Goal: Task Accomplishment & Management: Use online tool/utility

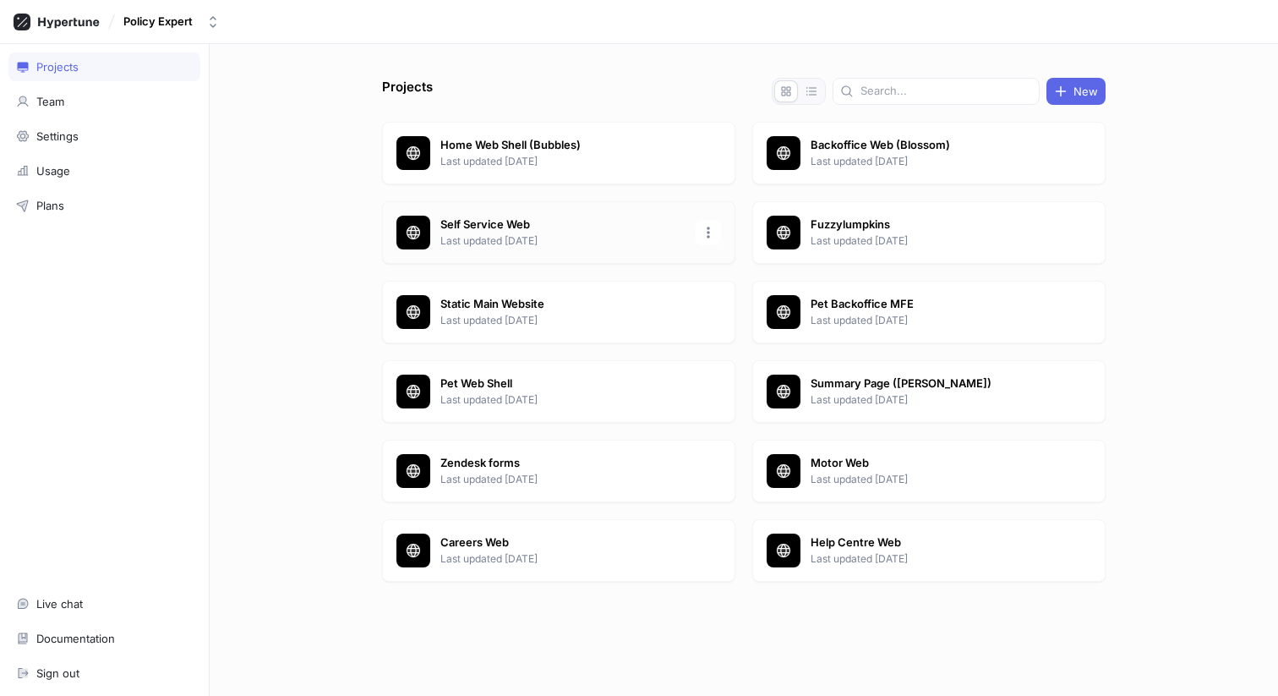
click at [586, 228] on p "Self Service Web" at bounding box center [562, 224] width 245 height 17
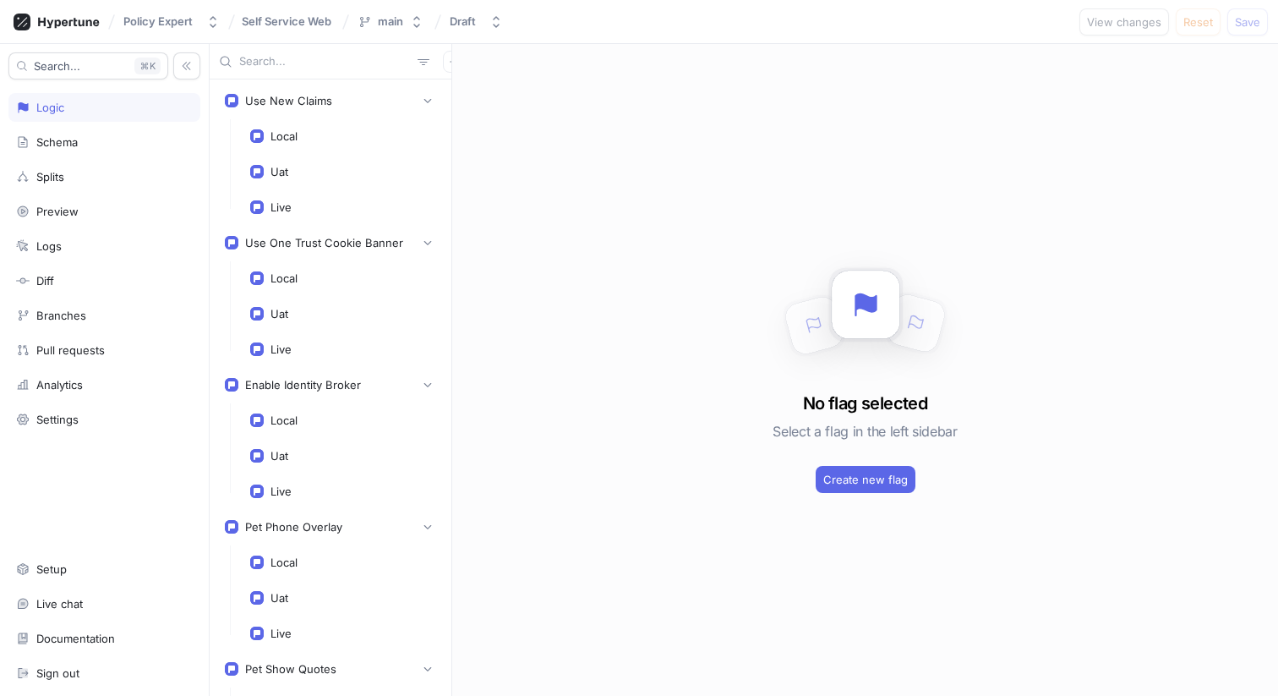
click at [487, 108] on div "No flag selected Select a flag in the left sidebar Create new flag" at bounding box center [865, 370] width 826 height 652
click at [422, 95] on button "button" at bounding box center [427, 100] width 17 height 17
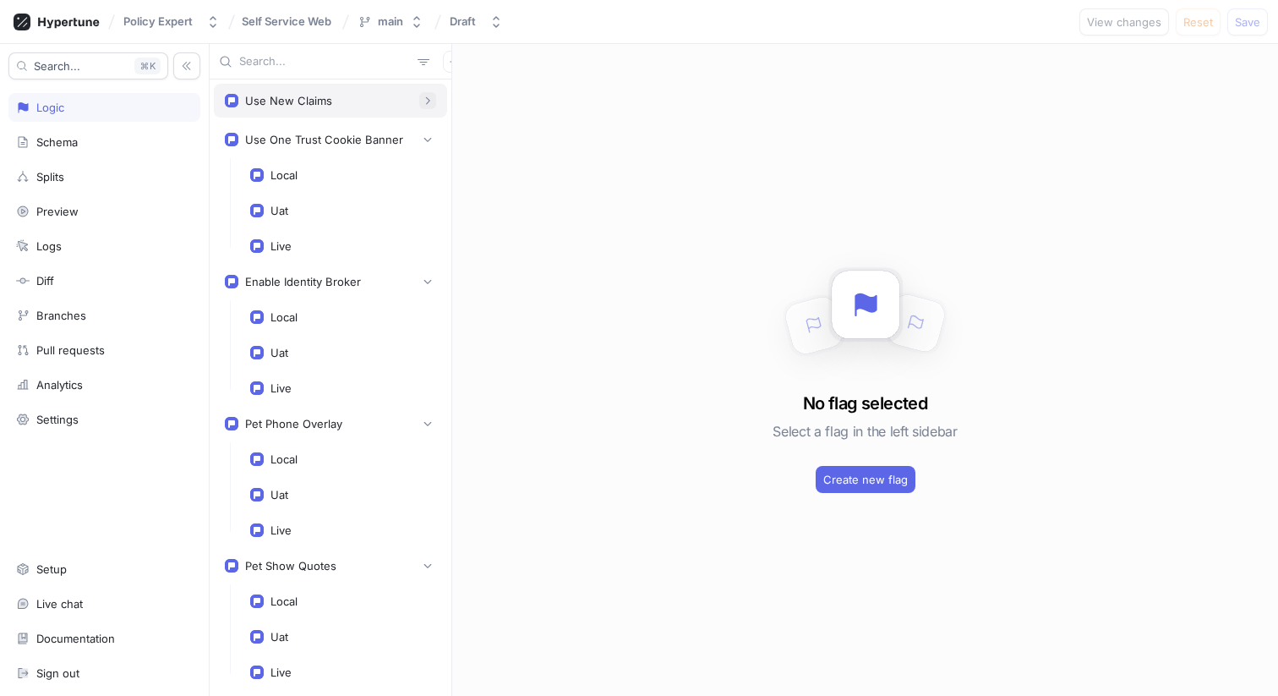
click at [422, 100] on button "button" at bounding box center [427, 100] width 17 height 17
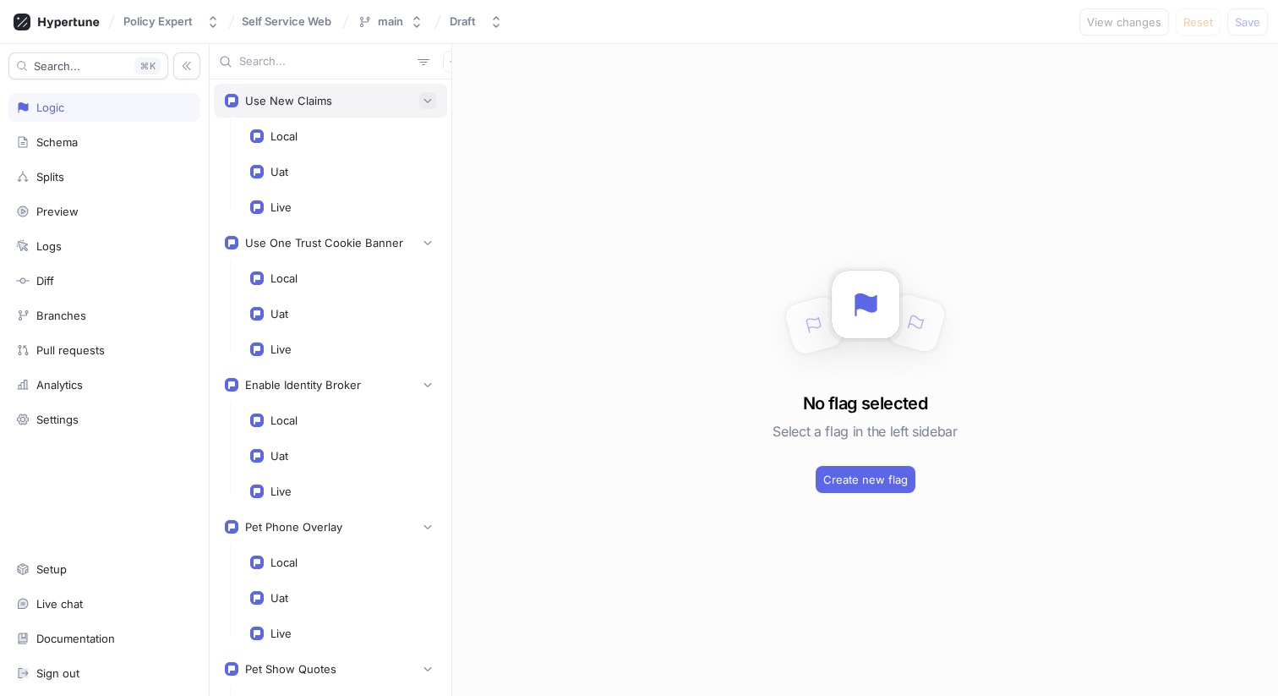
click at [423, 96] on icon "button" at bounding box center [428, 101] width 10 height 10
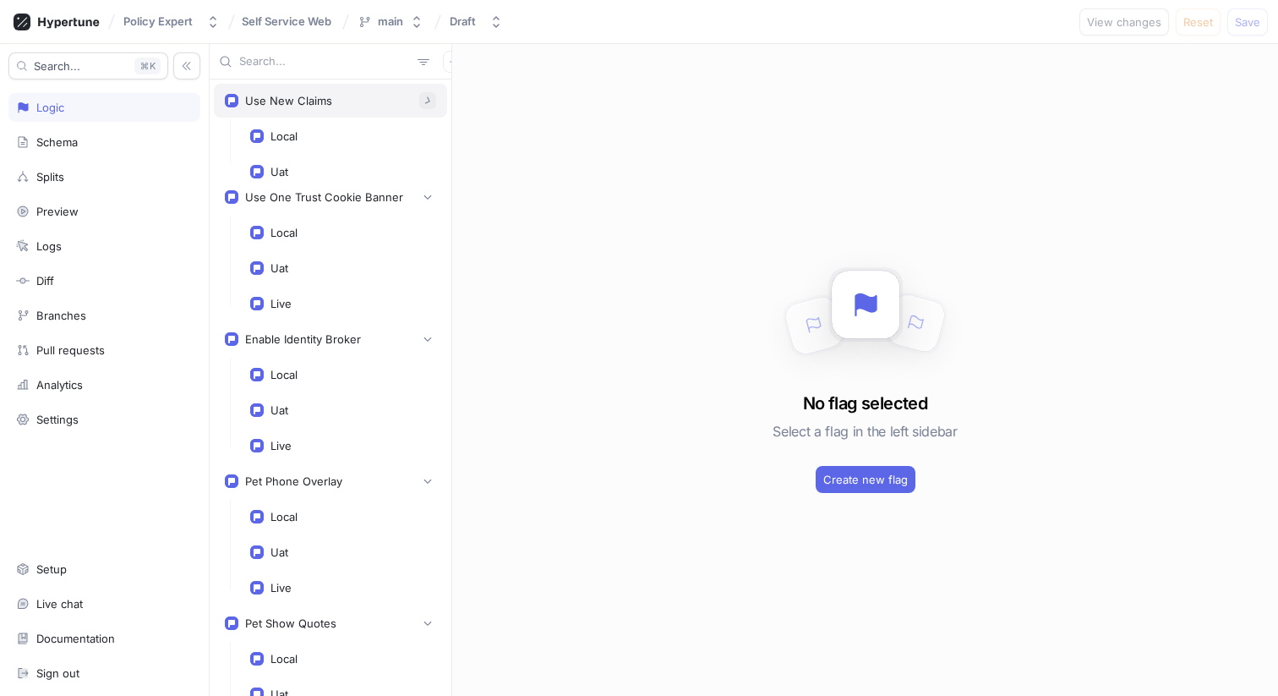
click at [421, 101] on icon "button" at bounding box center [427, 100] width 13 height 13
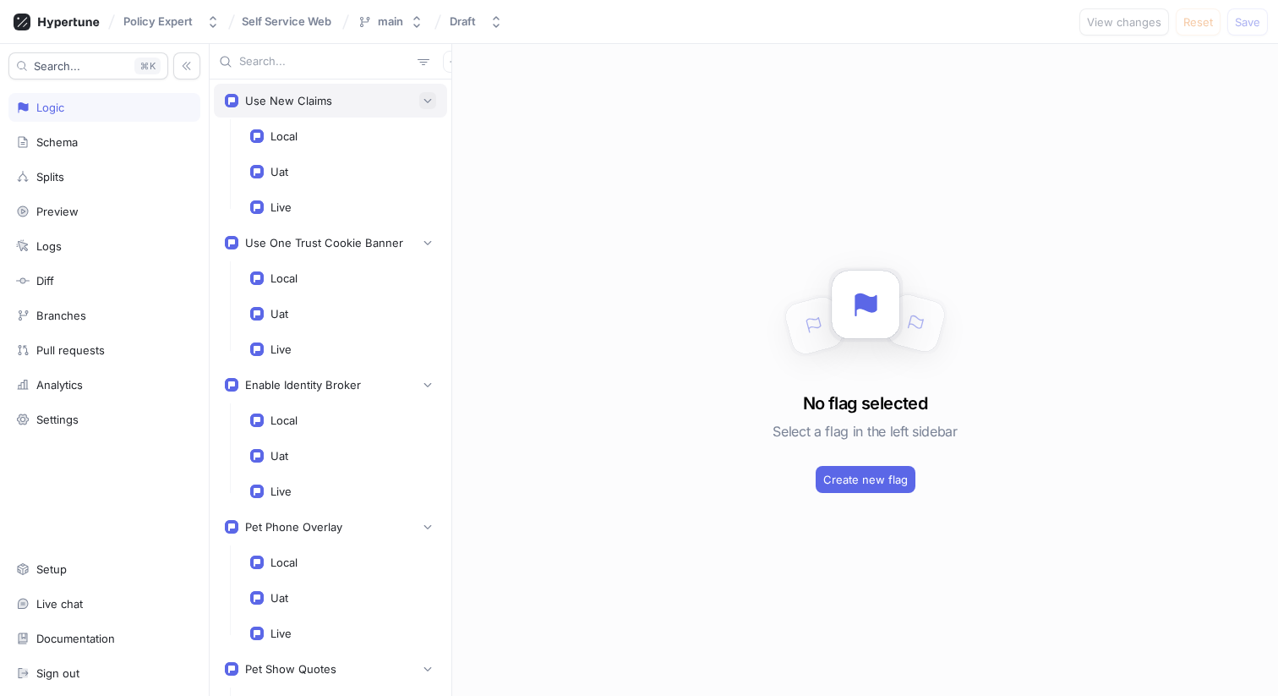
click at [423, 97] on icon "button" at bounding box center [428, 101] width 10 height 10
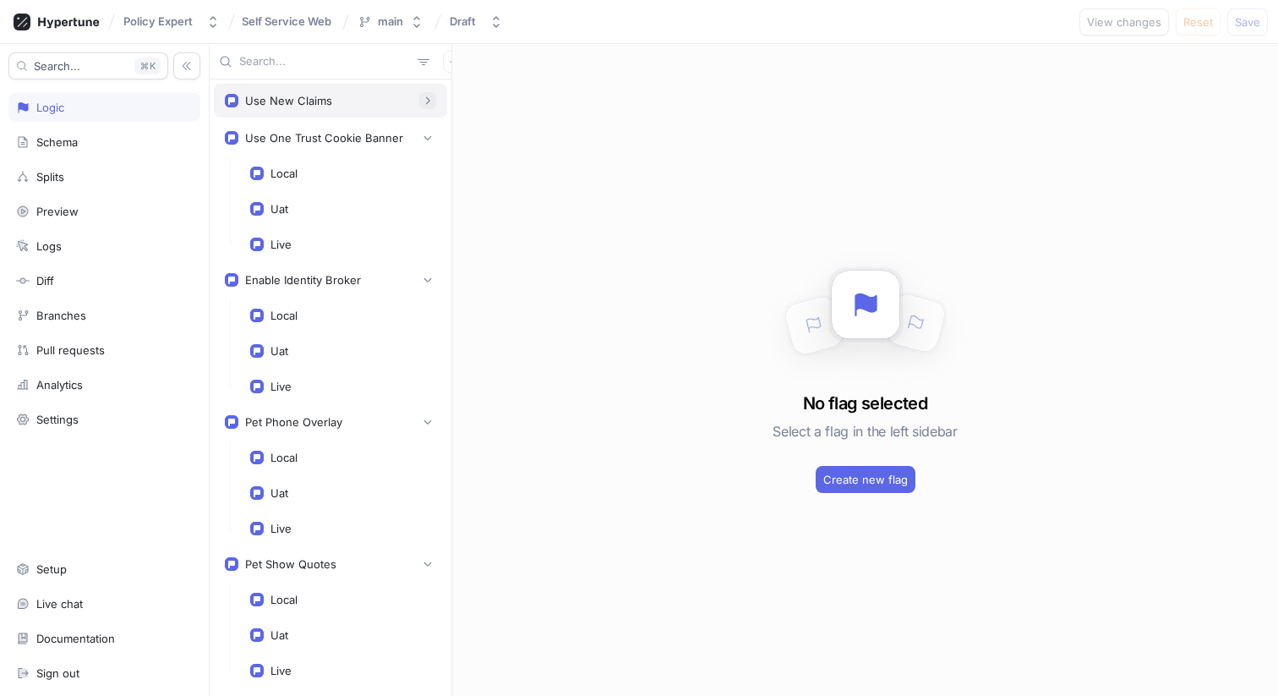
click at [423, 101] on icon "button" at bounding box center [428, 101] width 10 height 10
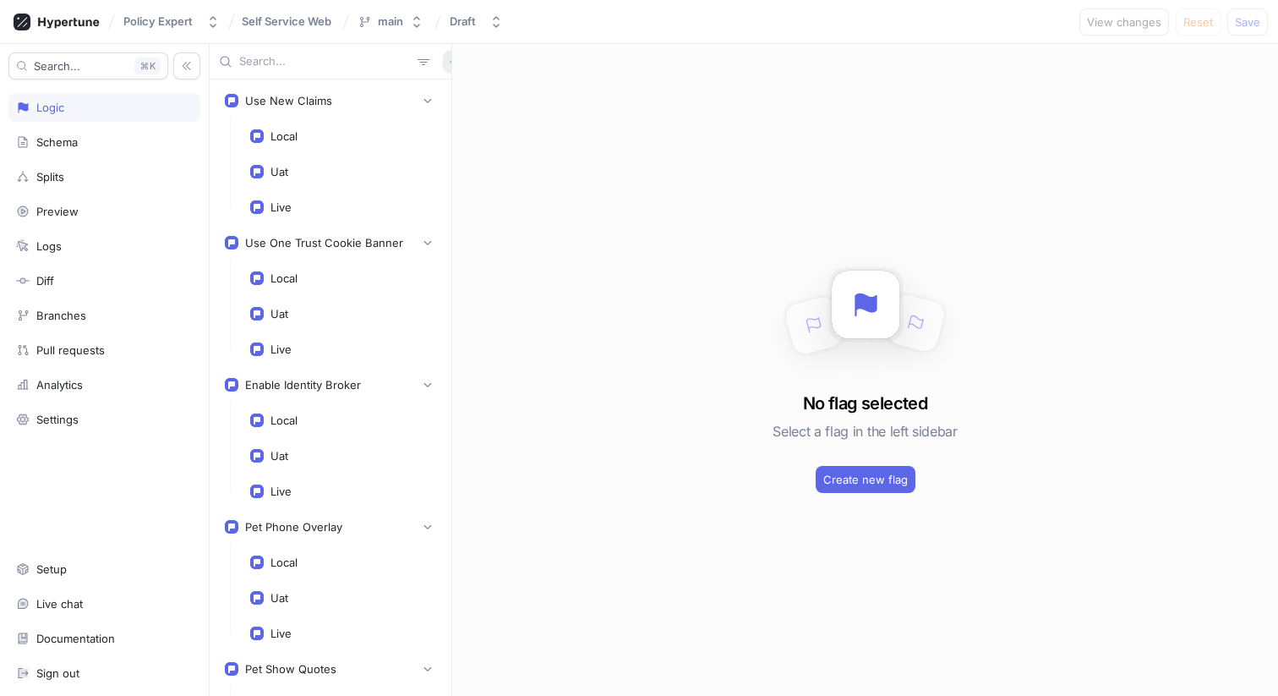
click at [449, 57] on icon "button" at bounding box center [454, 62] width 10 height 10
click at [557, 78] on div "Use New Claims Local Uat Live Use One Trust Cookie Banner Local Uat Live Enable…" at bounding box center [744, 370] width 1068 height 652
click at [549, 121] on div "No flag selected Select a flag in the left sidebar Create new flag" at bounding box center [865, 370] width 826 height 652
click at [449, 57] on icon "button" at bounding box center [454, 62] width 10 height 10
click at [457, 97] on p "Flag" at bounding box center [456, 94] width 22 height 17
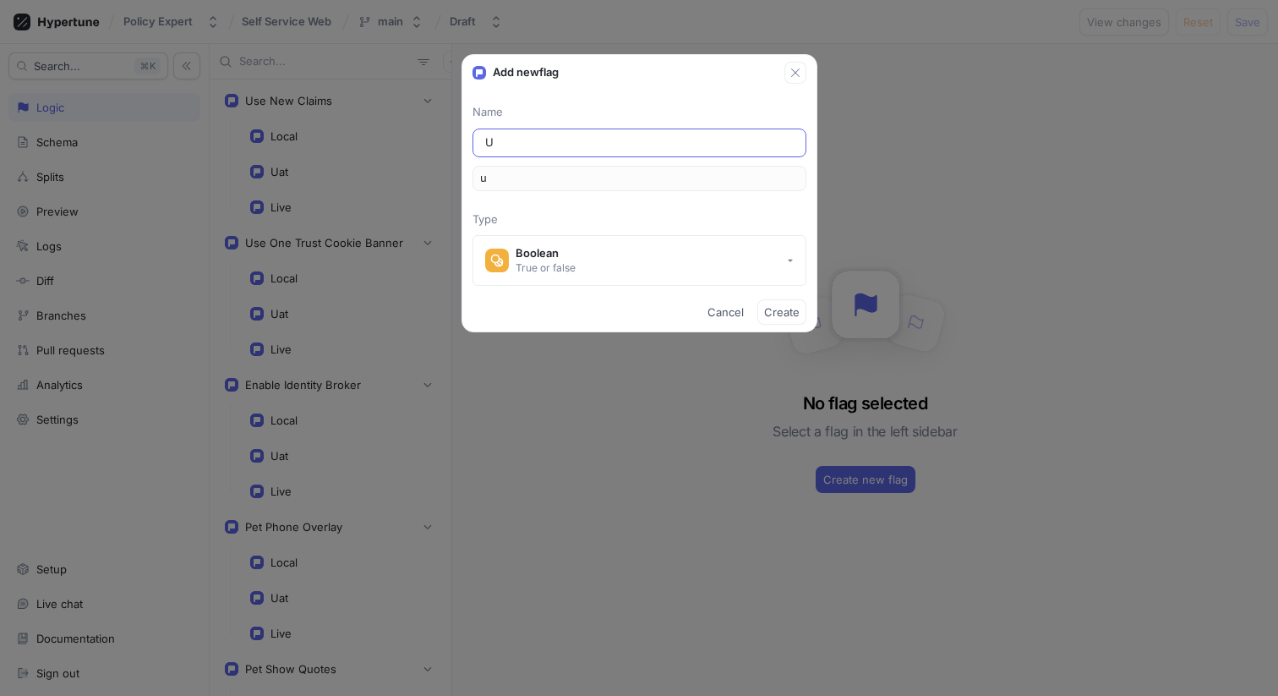
type input "Us"
type input "us"
type input "Use"
type input "use"
type input "Use M"
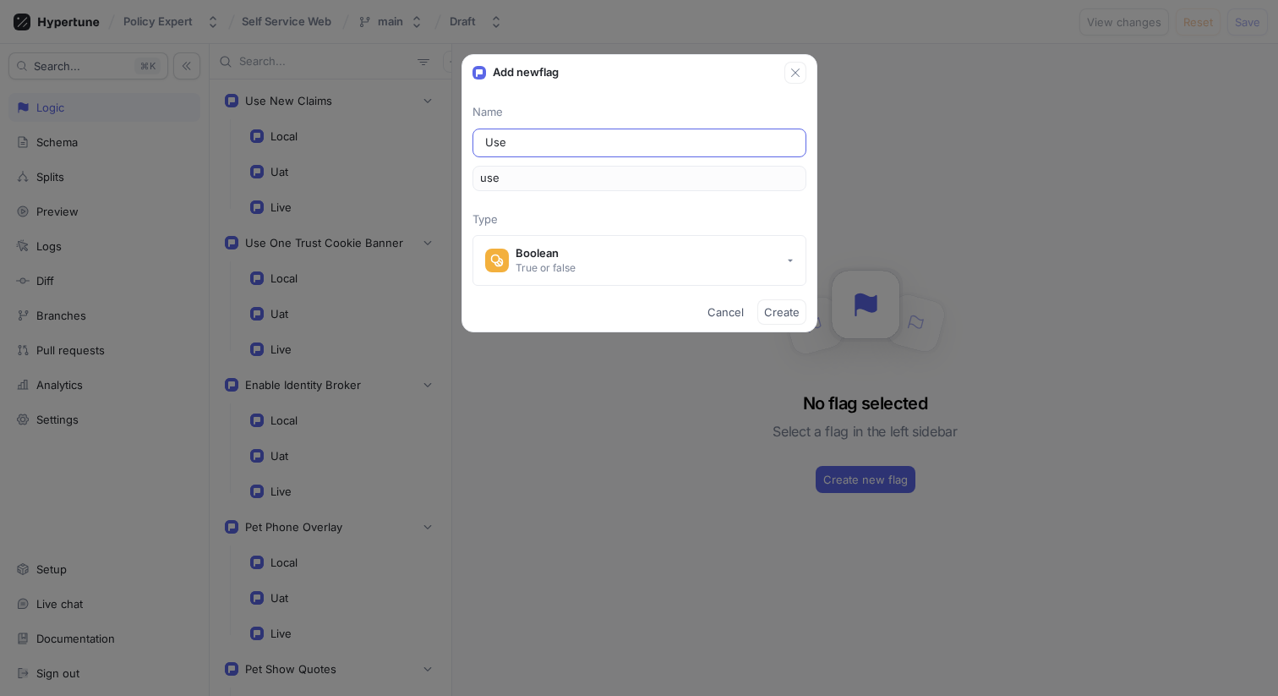
type input "useM"
type input "Use Ma"
type input "useMa"
type input "Use Man"
type input "useMan"
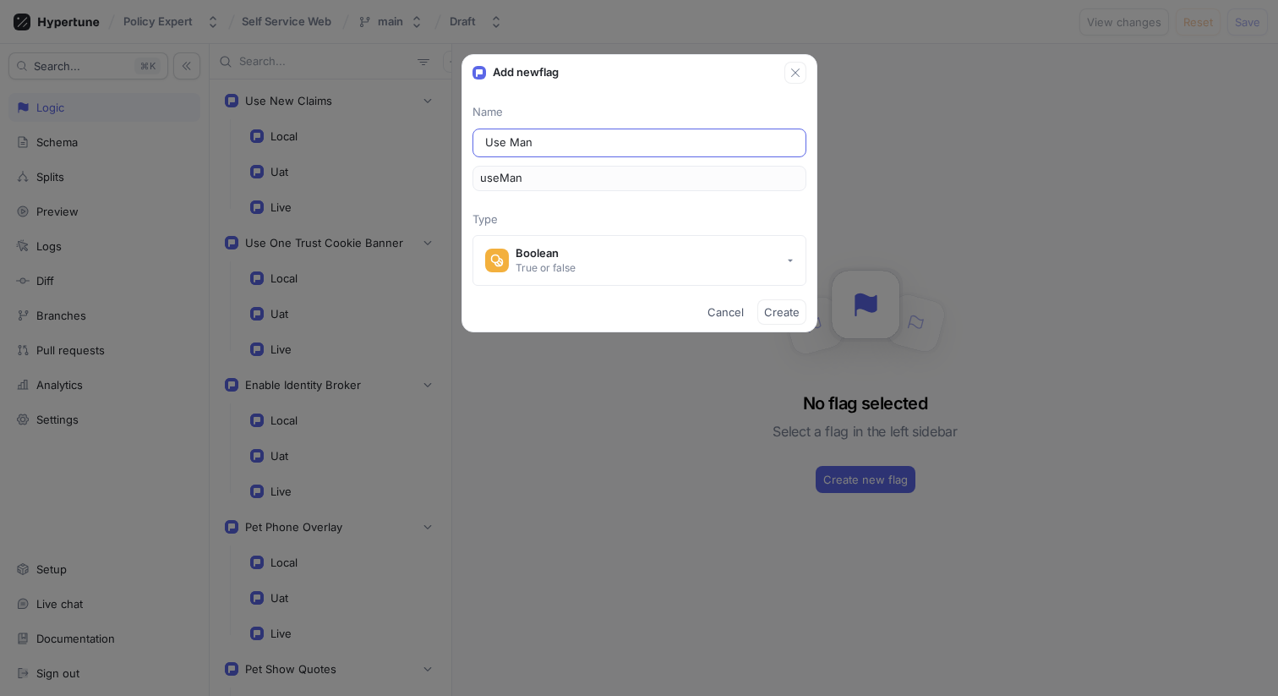
type input "Use Mana"
type input "useMana"
type input "Use Manag"
type input "useManag"
type input "Use Manage"
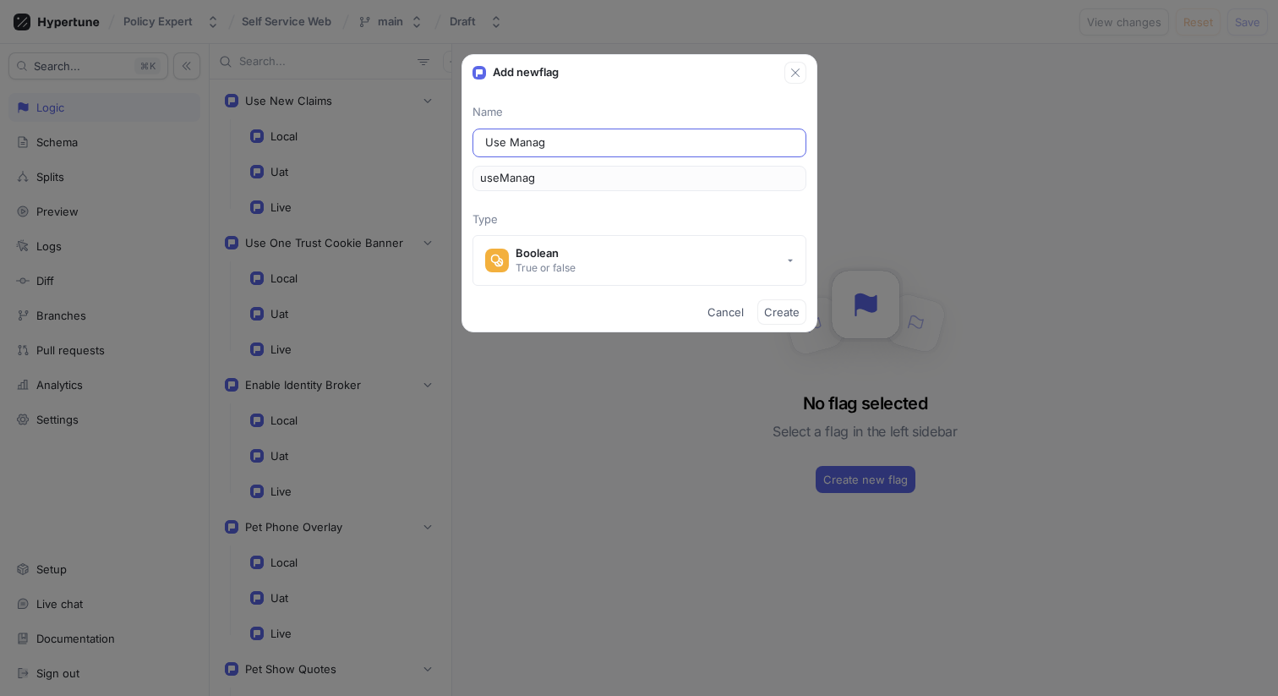
type input "useManage"
type input "Use Manage C"
type input "useManageC"
type input "Use Manage Cl"
type input "useManageCl"
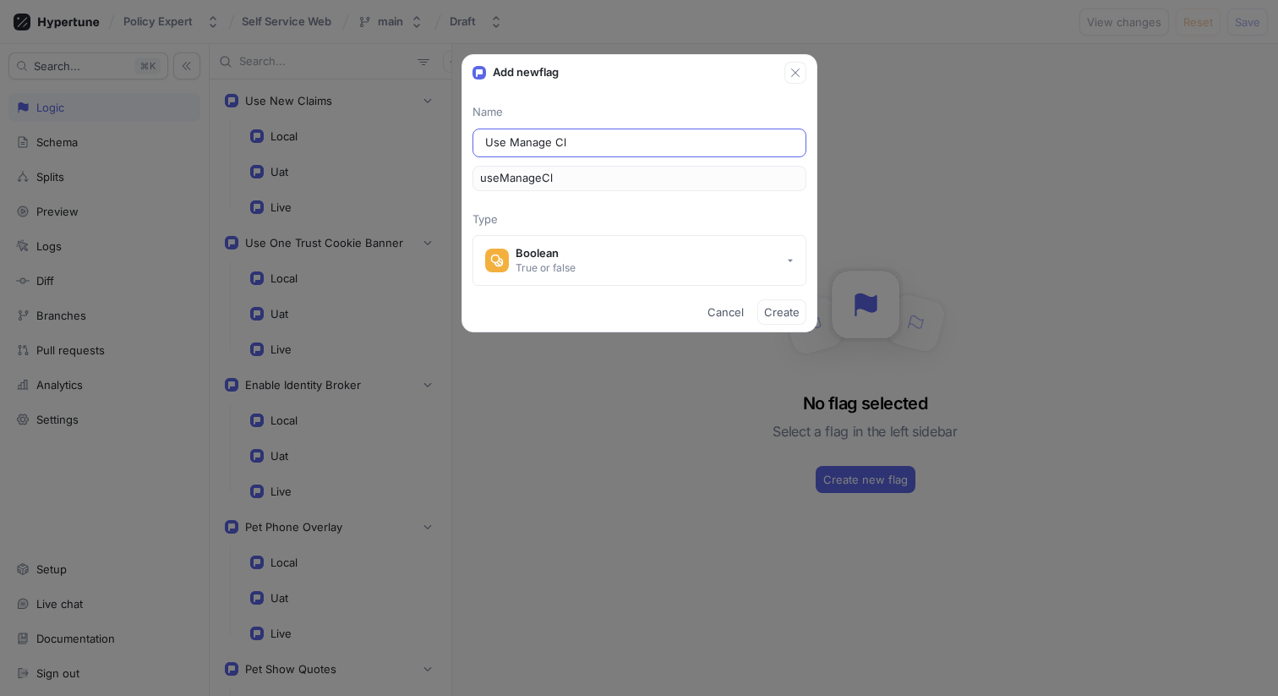
type input "Use Manage Cla"
type input "useManageCla"
type input "Use Manage Clai"
type input "useManageClai"
type input "Use Manage Claim"
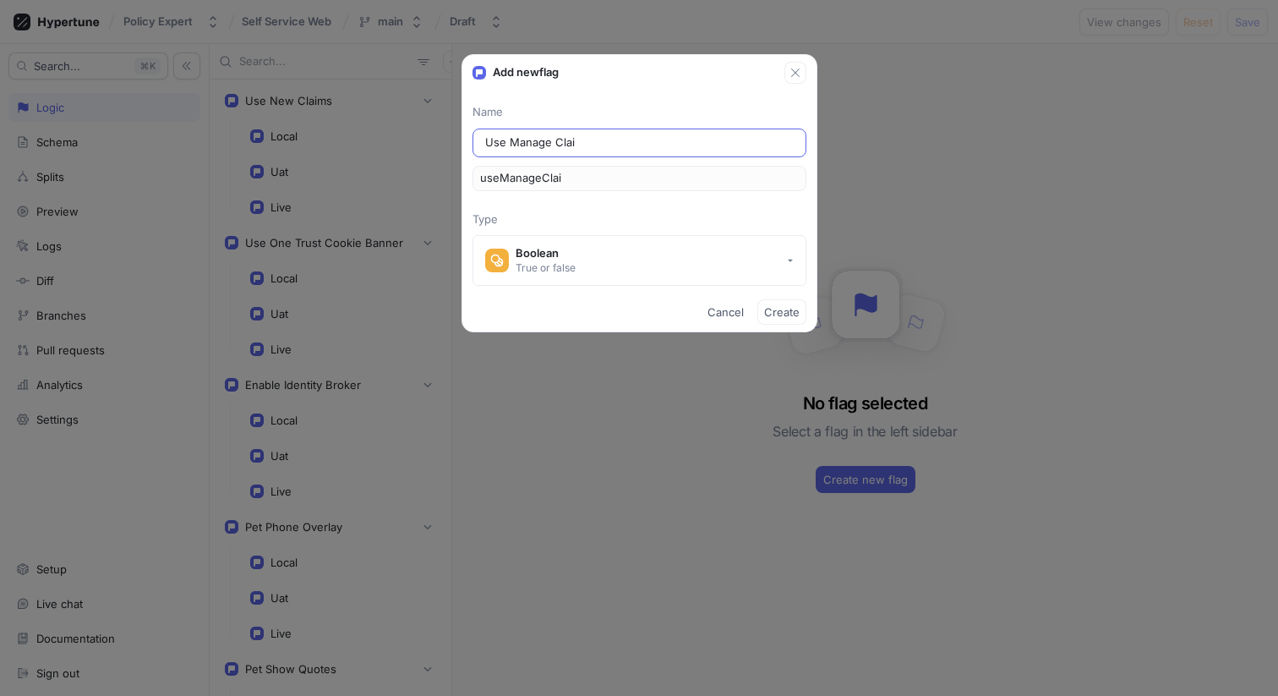
type input "useManageClaim"
type input "Use Manage Claims"
type input "useManageClaims"
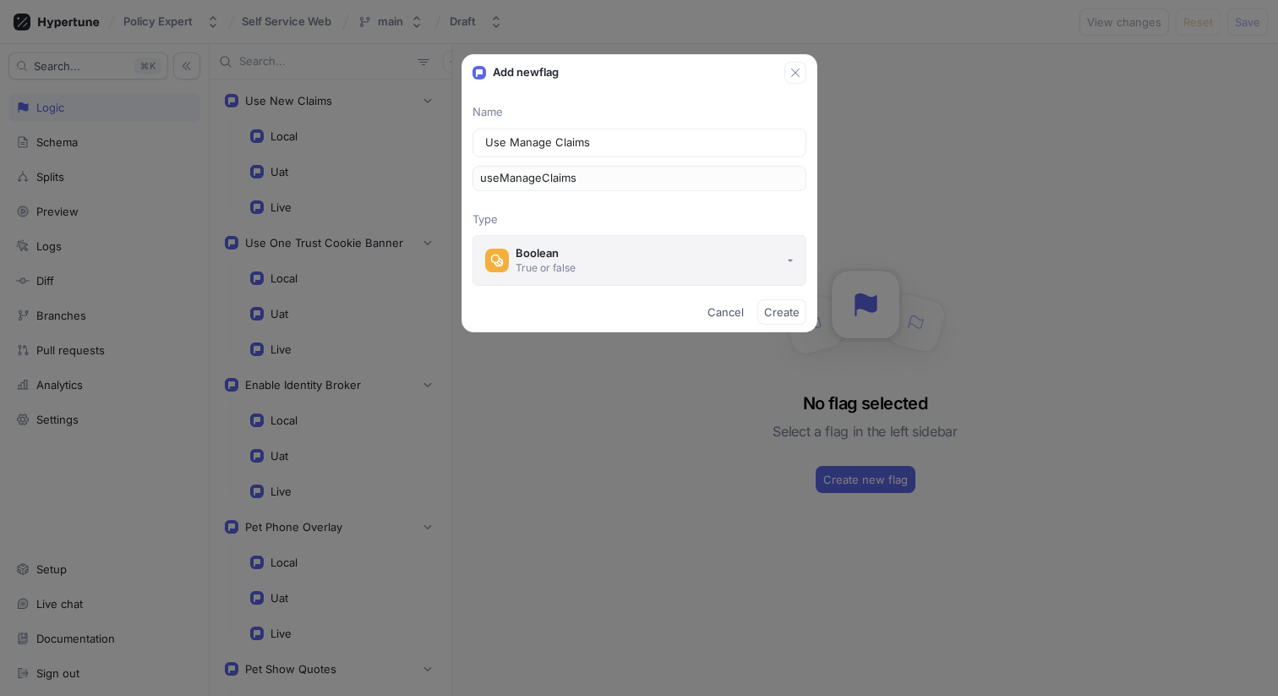
click at [790, 263] on icon "button" at bounding box center [790, 260] width 7 height 7
type input "Use Manage Claims"
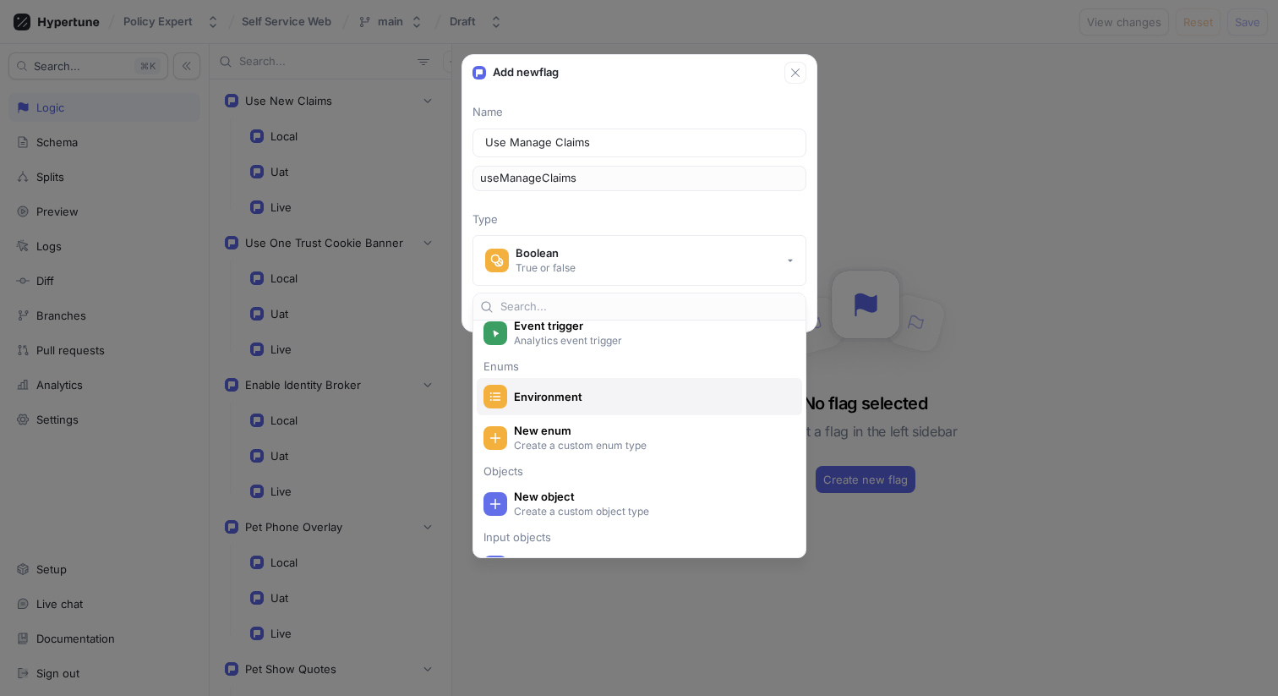
scroll to position [260, 0]
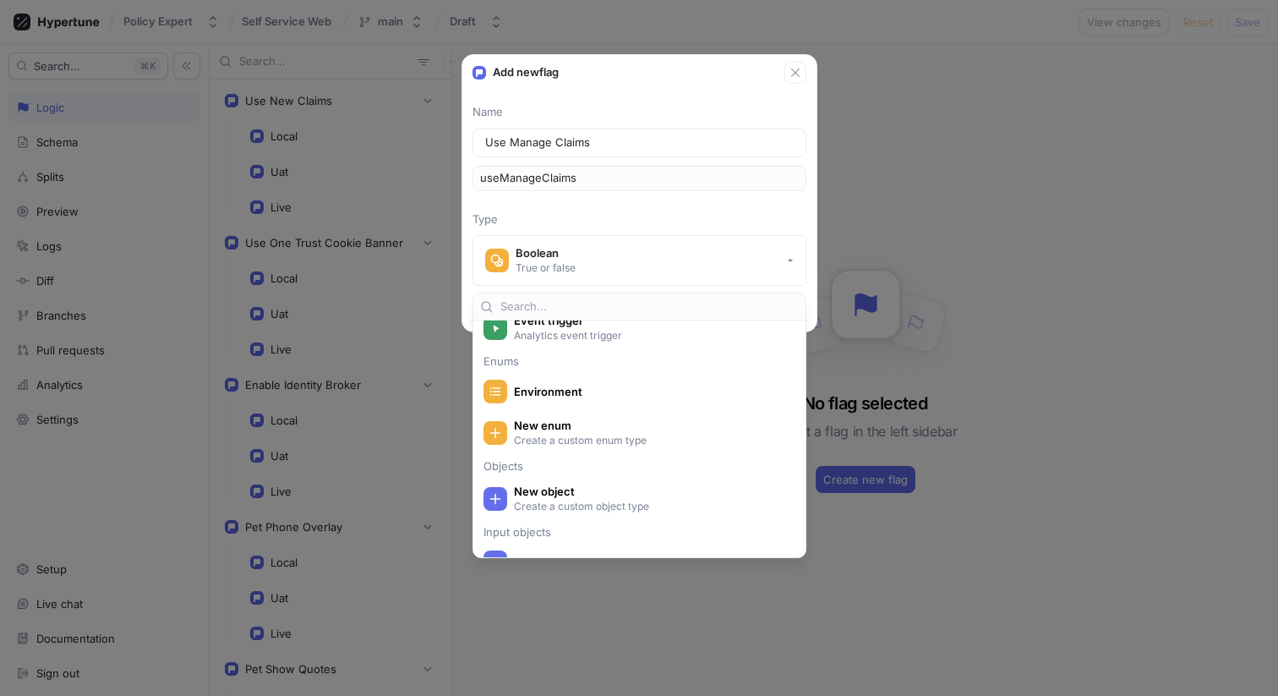
click at [729, 231] on div "Name Use Manage Claims useManageClaims Type Boolean True or false" at bounding box center [639, 195] width 354 height 182
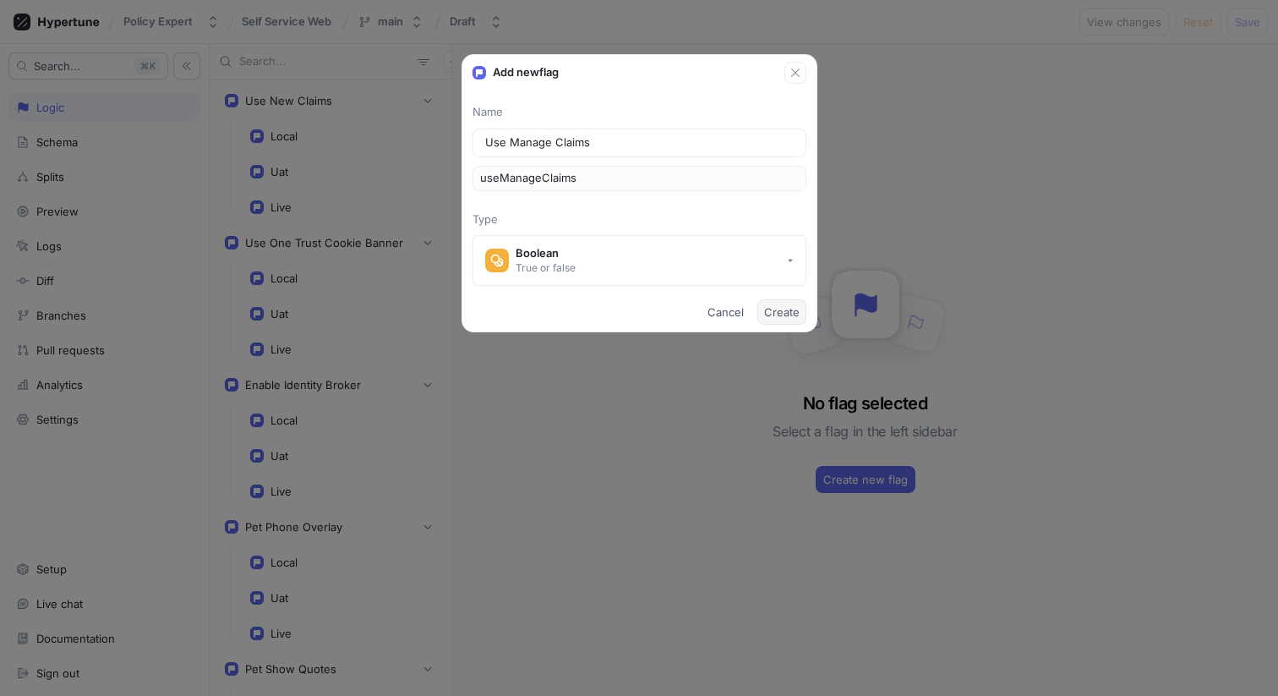
click at [778, 314] on span "Create" at bounding box center [781, 312] width 35 height 10
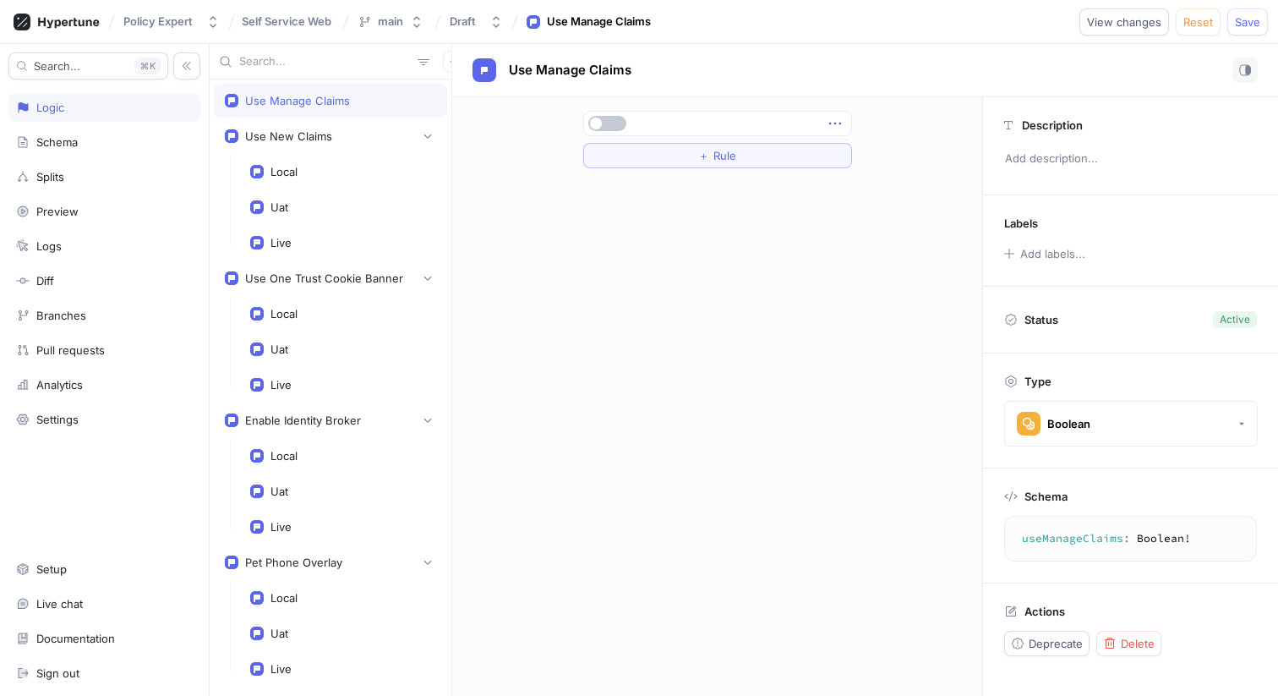
click at [841, 126] on icon "button" at bounding box center [835, 123] width 19 height 19
click at [879, 237] on p "Convert to variable" at bounding box center [901, 240] width 100 height 17
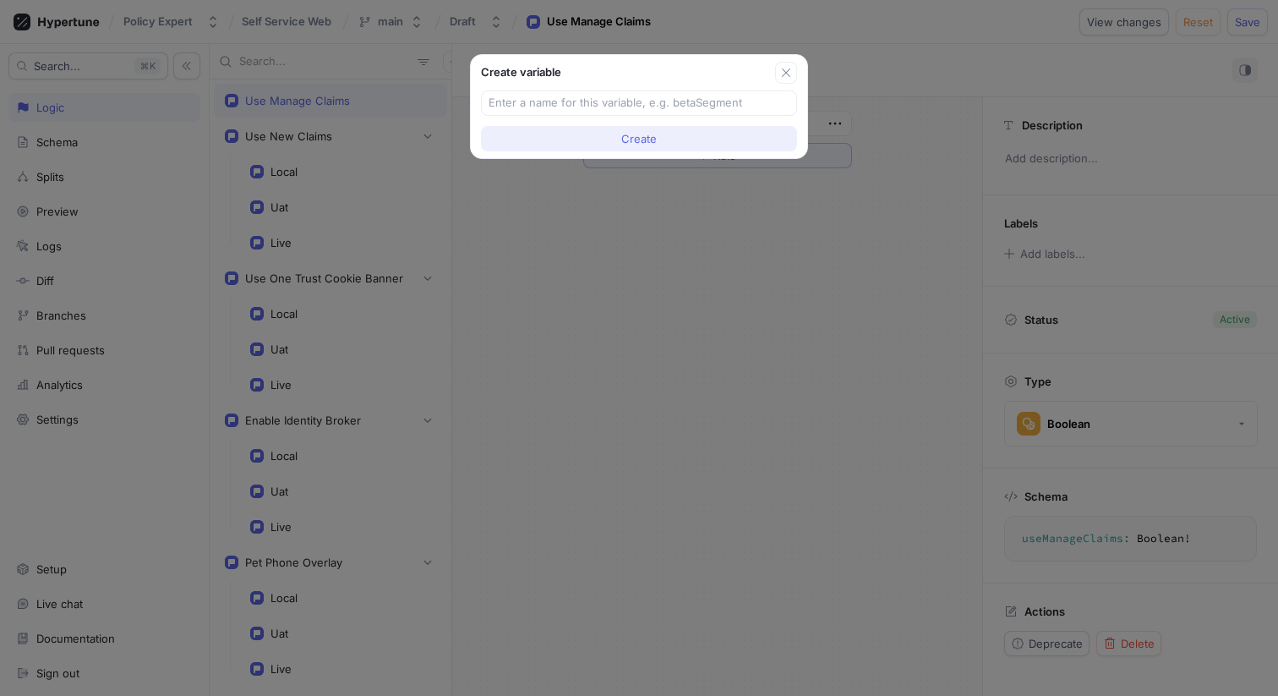
click at [658, 139] on button "Create" at bounding box center [639, 138] width 316 height 25
click at [639, 104] on input "text" at bounding box center [639, 103] width 301 height 17
type input "ManageClaims"
click at [740, 144] on button "Create" at bounding box center [639, 138] width 316 height 25
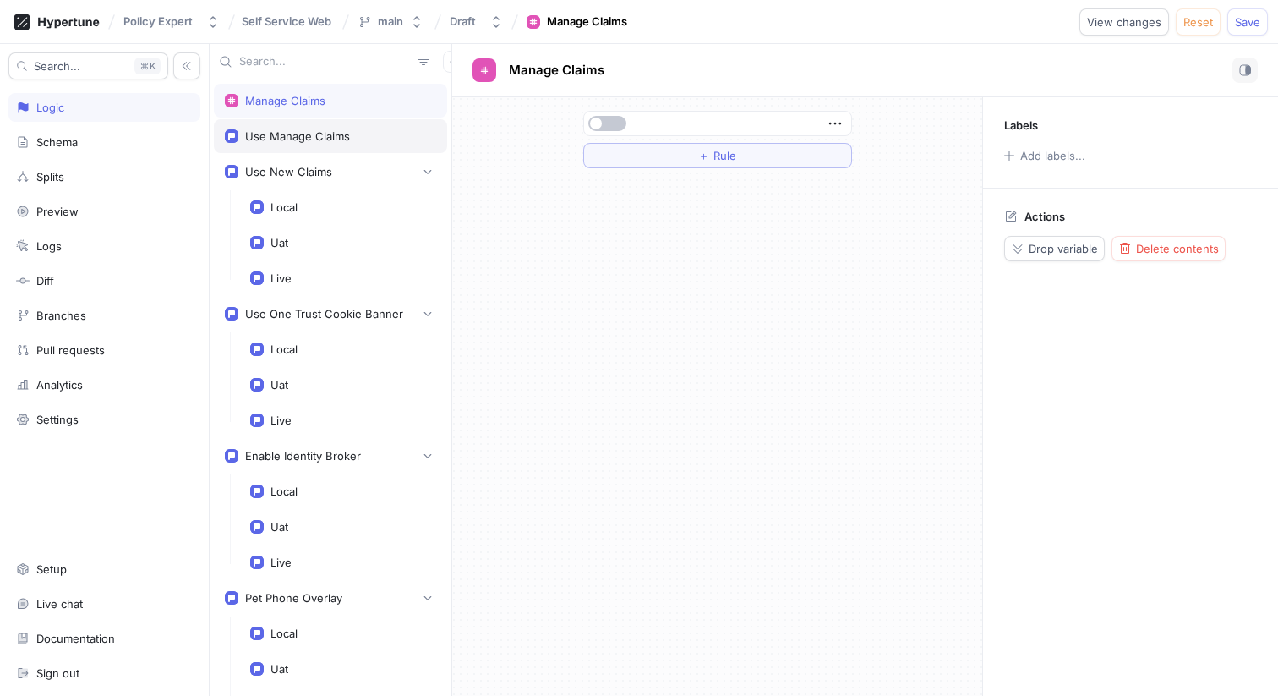
click at [354, 126] on div "Use Manage Claims" at bounding box center [330, 136] width 233 height 34
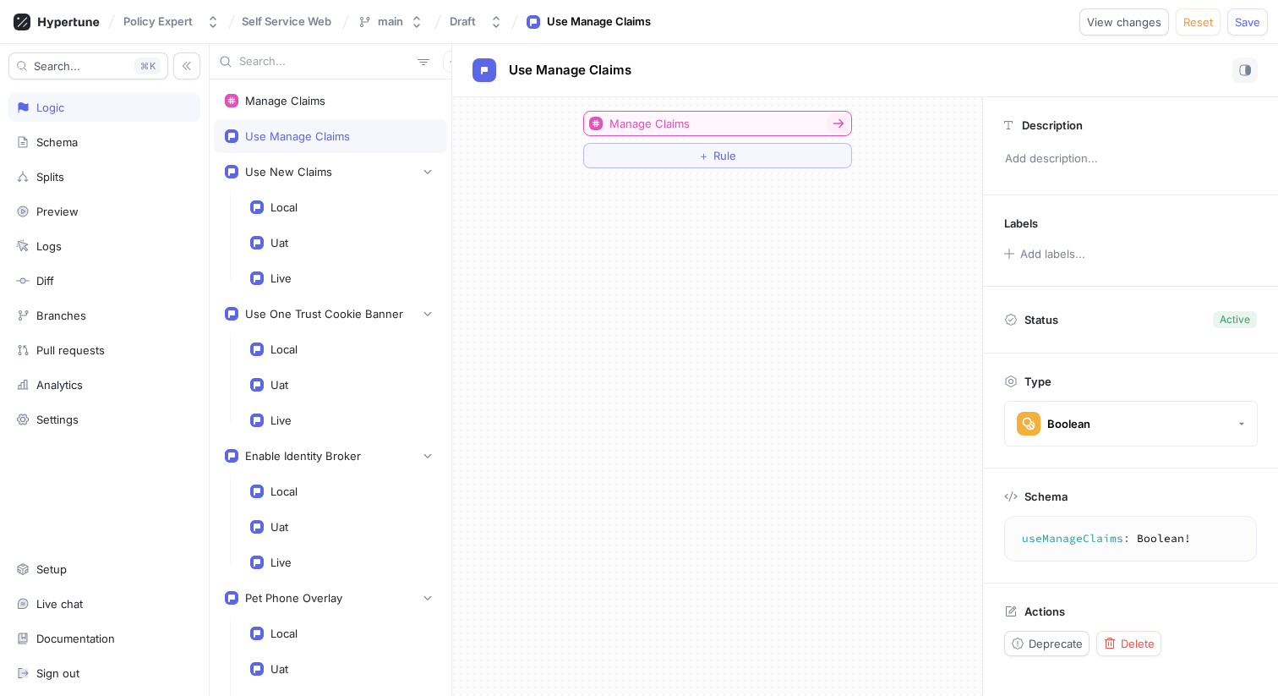
click at [700, 120] on button "Manage Claims" at bounding box center [717, 123] width 269 height 25
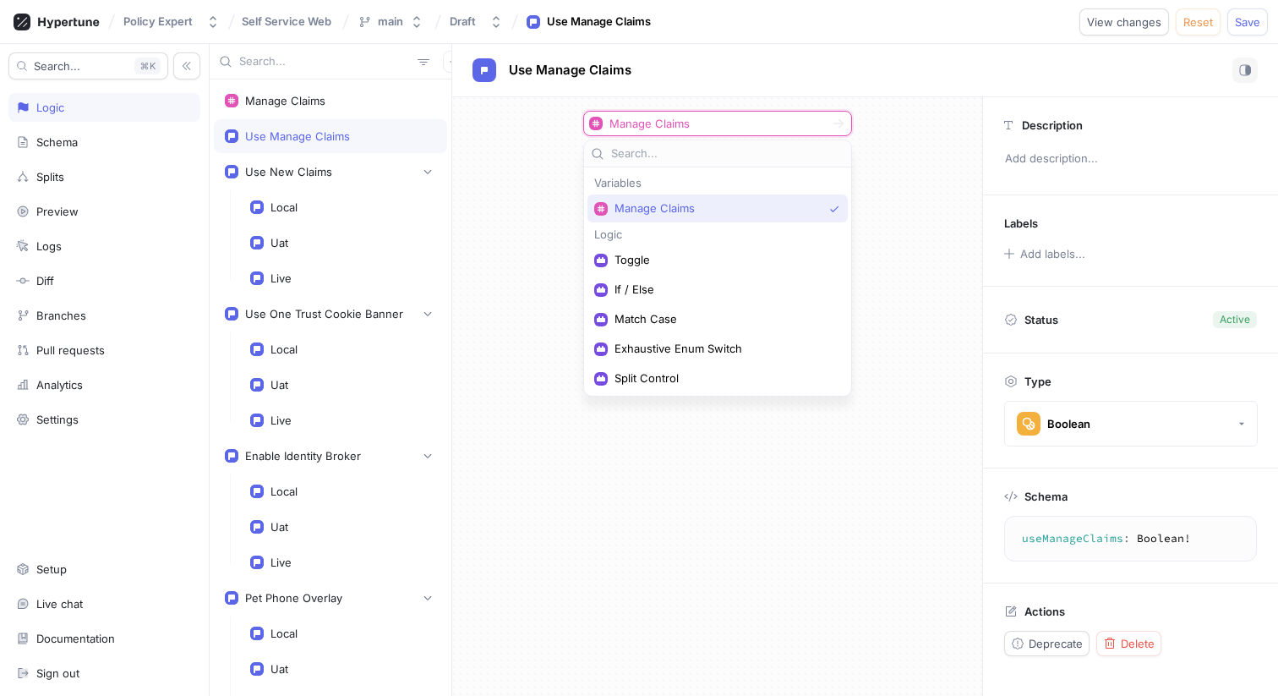
click at [697, 349] on span "Exhaustive Enum Switch" at bounding box center [723, 348] width 218 height 14
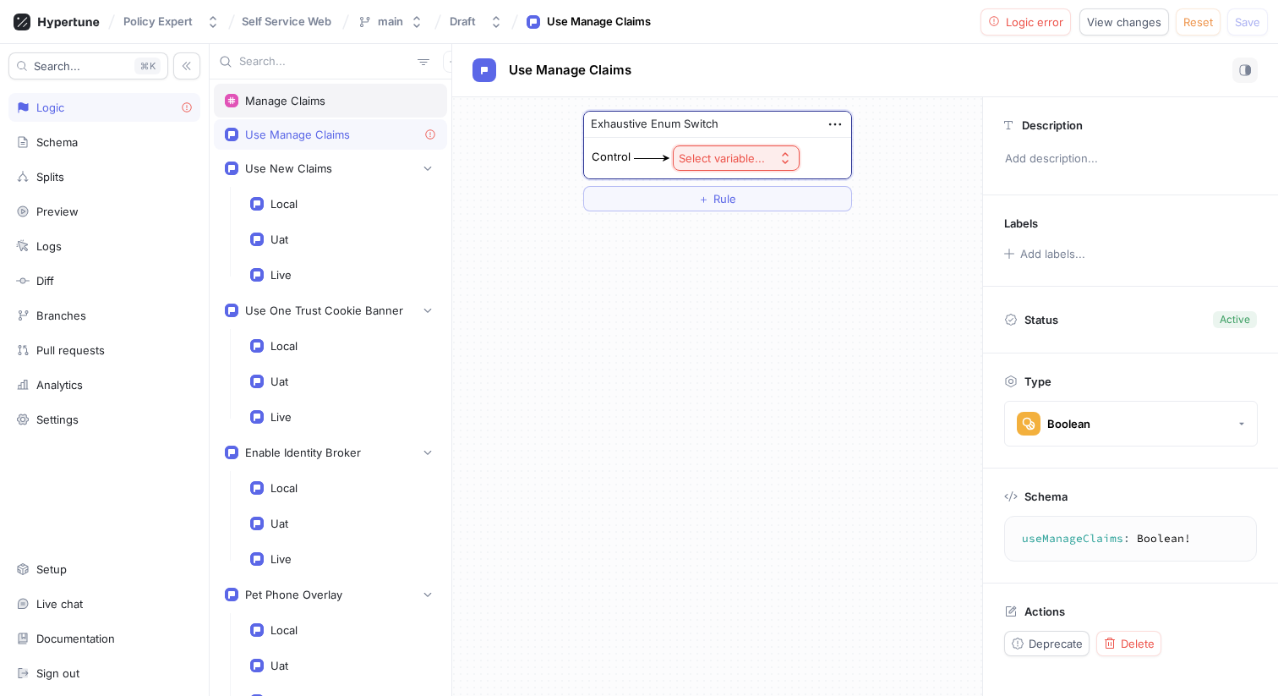
click at [407, 105] on div "Manage Claims" at bounding box center [330, 101] width 211 height 14
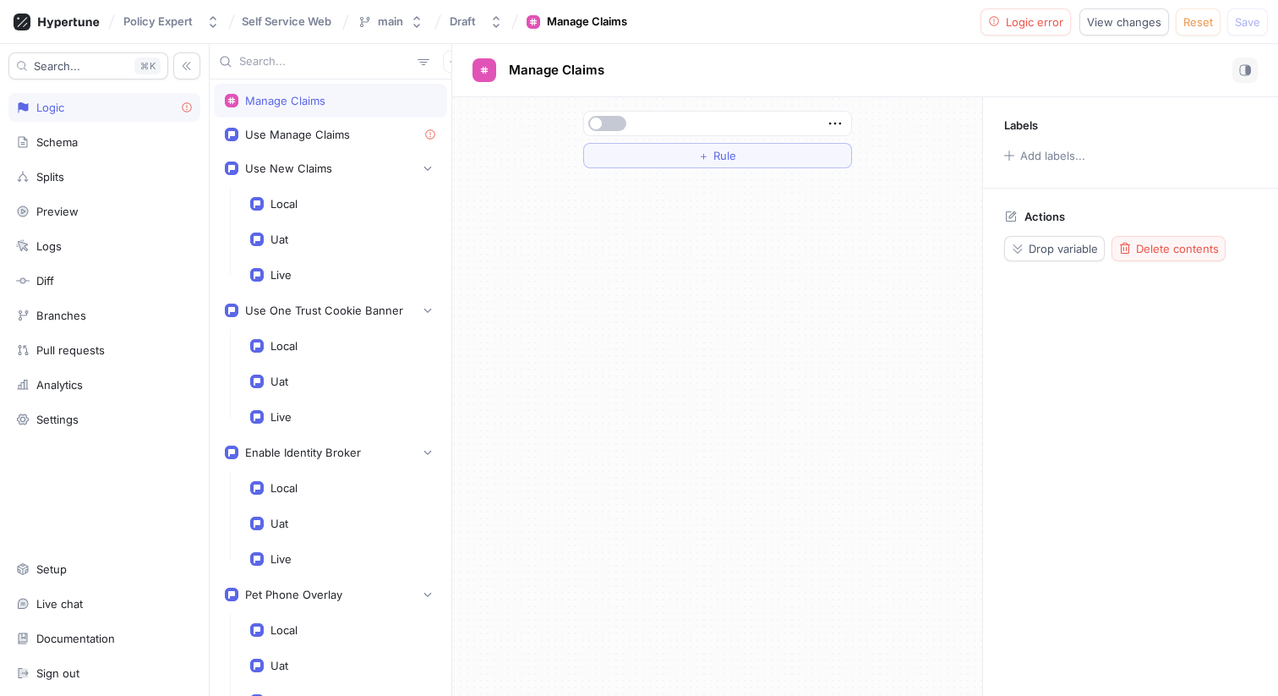
click at [1167, 246] on span "Delete contents" at bounding box center [1177, 248] width 83 height 10
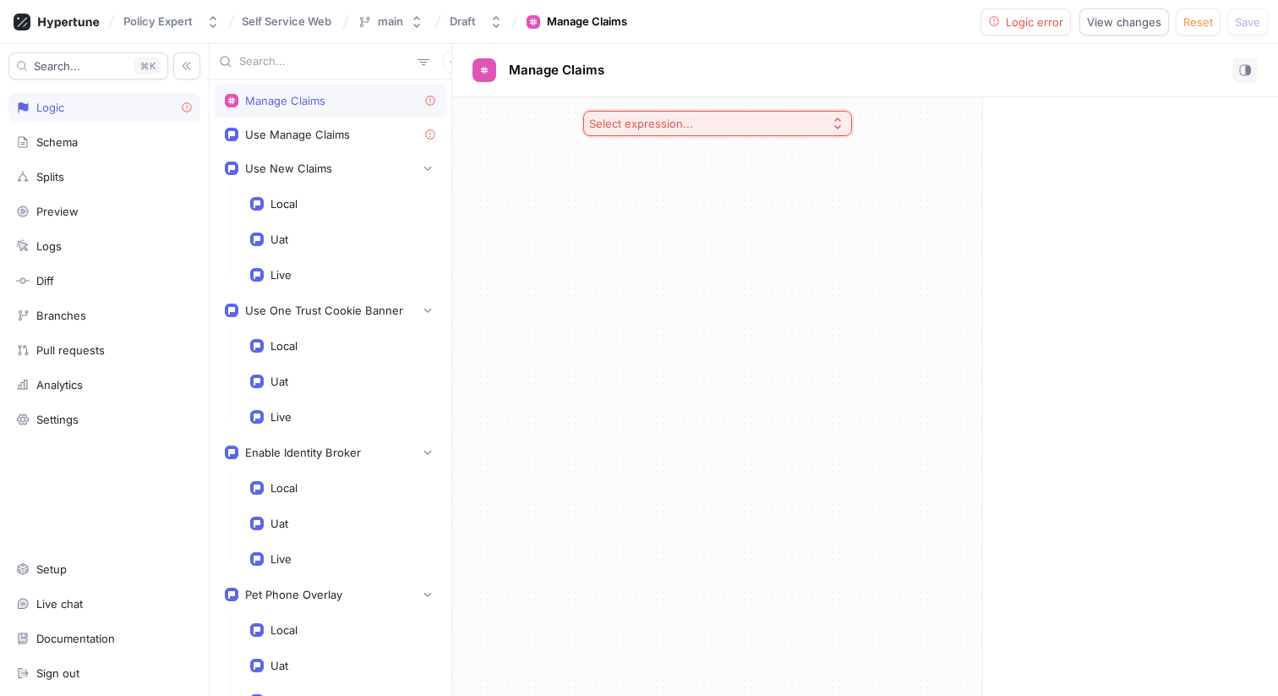
click at [688, 127] on div "Select expression..." at bounding box center [641, 124] width 104 height 14
click at [915, 138] on div "Select expression..." at bounding box center [717, 123] width 530 height 52
click at [362, 139] on div "Use Manage Claims" at bounding box center [330, 135] width 211 height 14
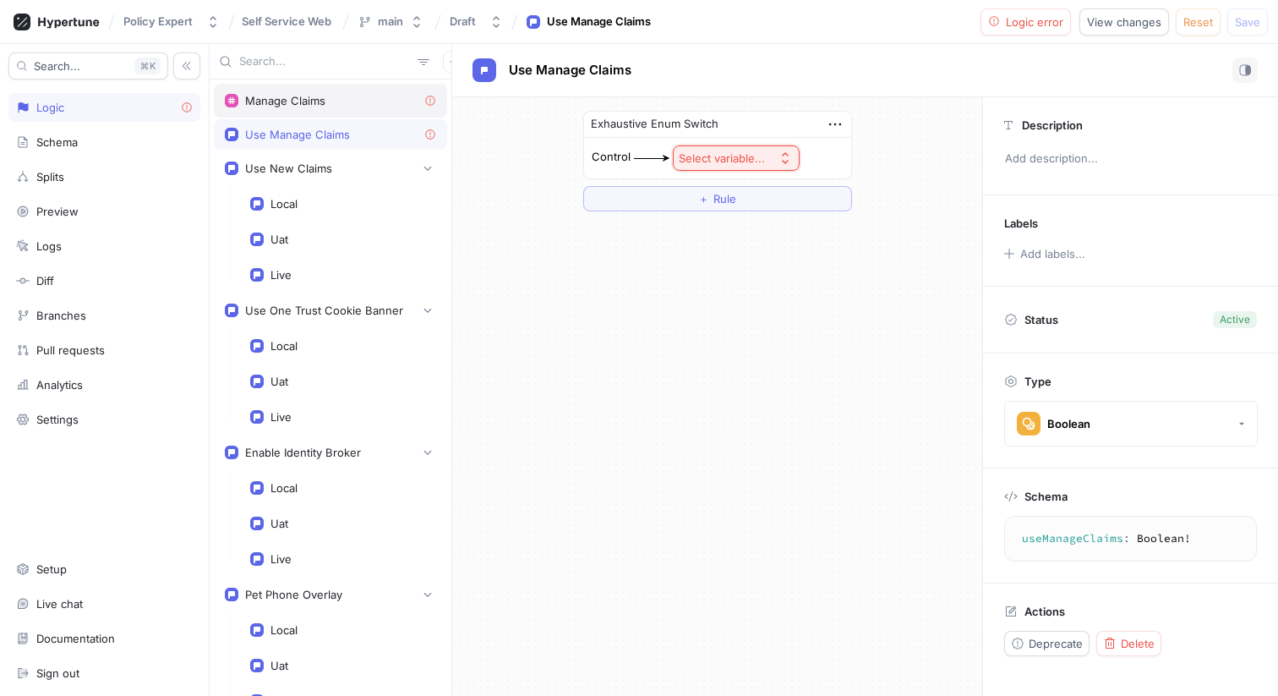
click at [365, 104] on div "Manage Claims" at bounding box center [330, 101] width 211 height 14
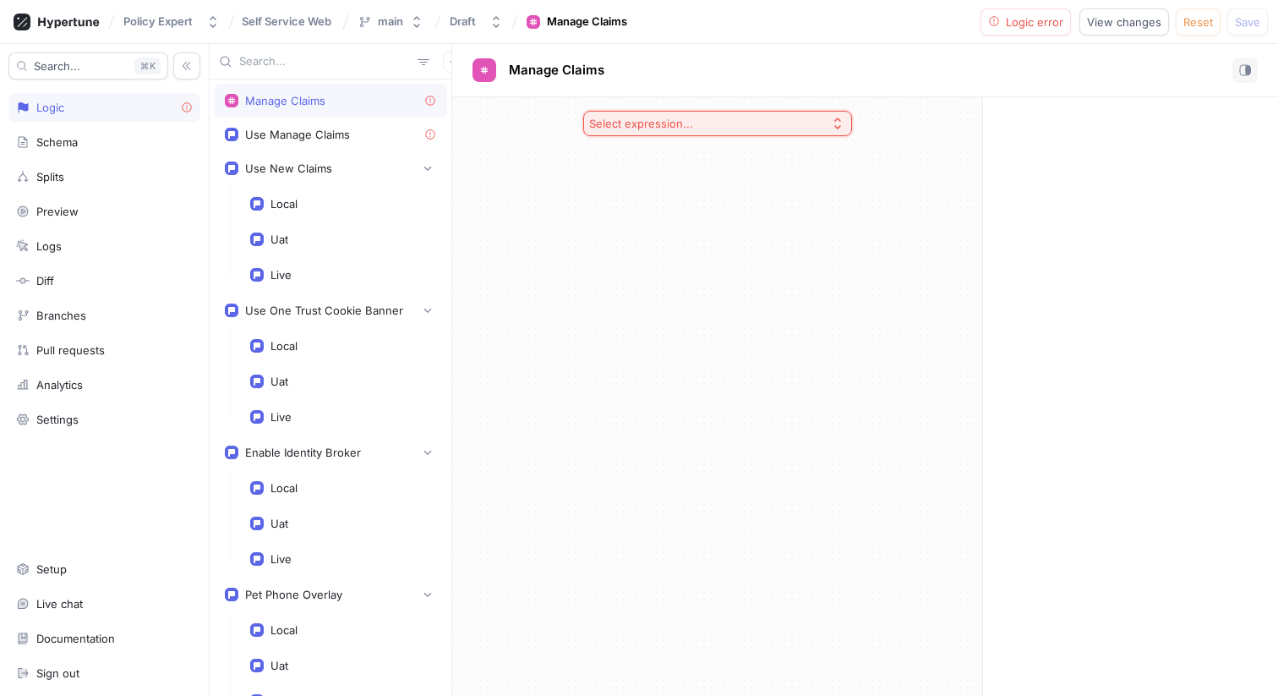
click at [664, 131] on button "Select expression..." at bounding box center [717, 123] width 269 height 25
click at [656, 212] on span "If / Else" at bounding box center [723, 214] width 218 height 14
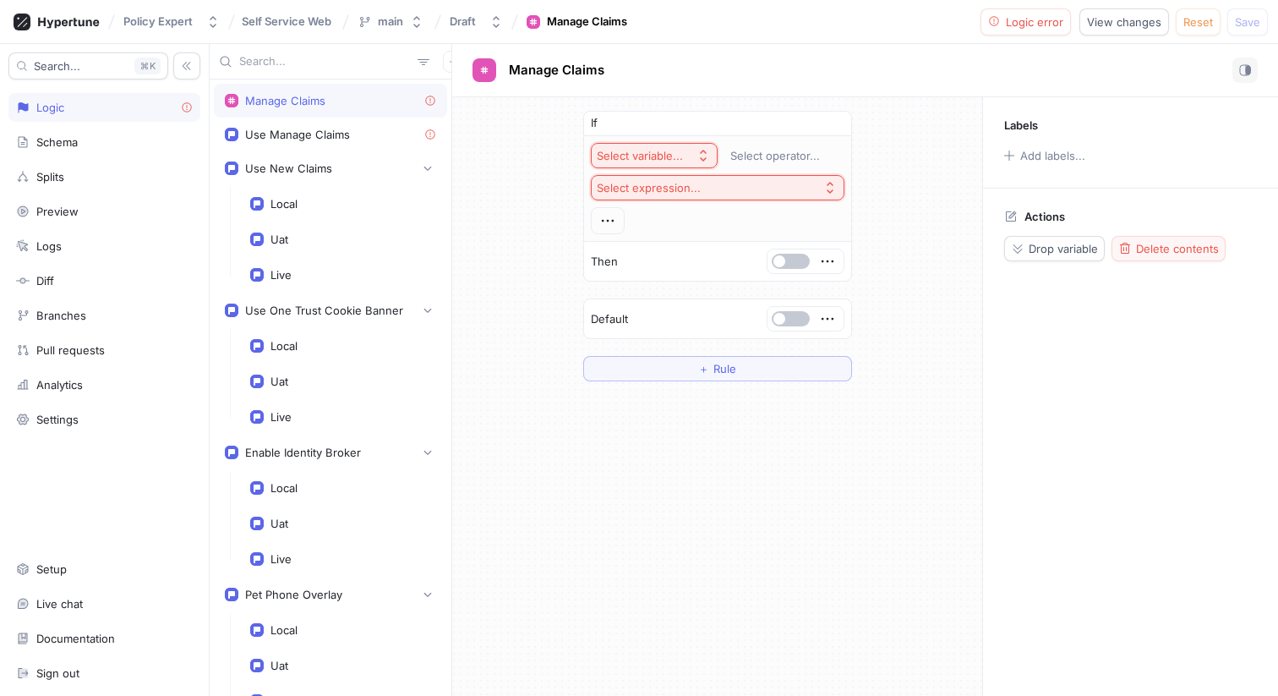
click at [1160, 248] on span "Delete contents" at bounding box center [1177, 248] width 83 height 10
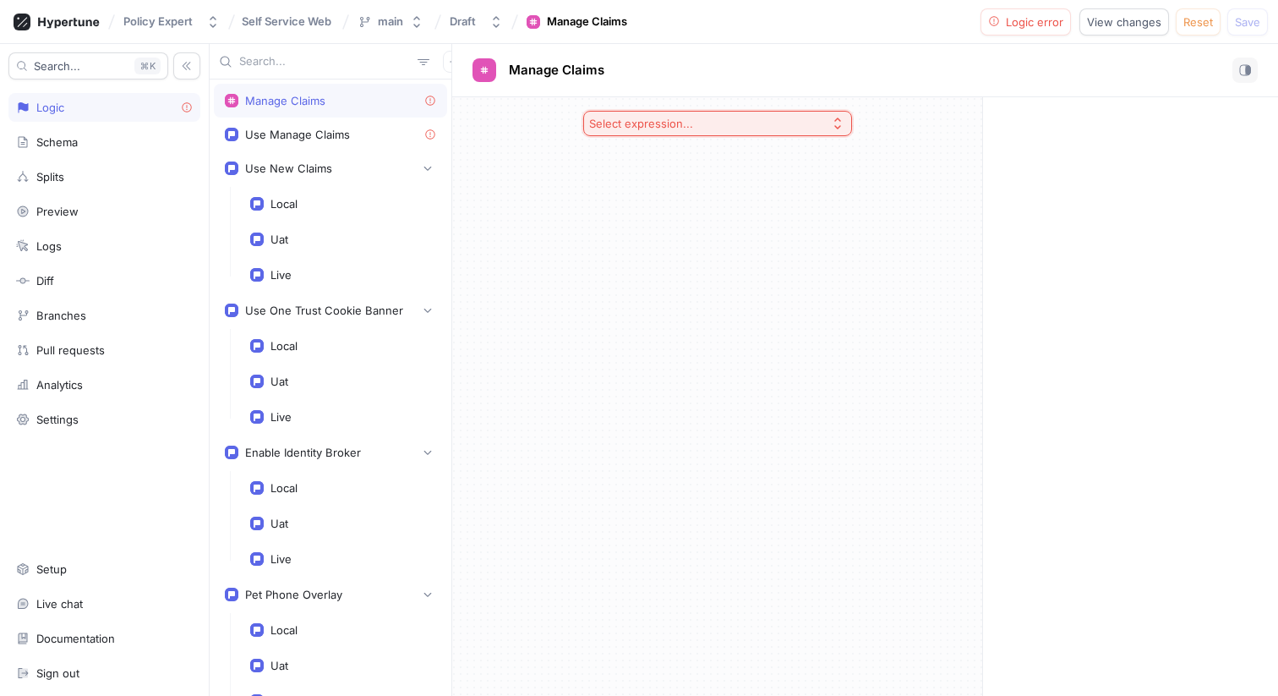
click at [406, 101] on div "Manage Claims" at bounding box center [330, 101] width 211 height 14
click at [656, 128] on div "Select expression..." at bounding box center [641, 124] width 104 height 14
click at [501, 149] on div "Select expression..." at bounding box center [717, 396] width 530 height 598
click at [384, 130] on div "Use Manage Claims" at bounding box center [330, 135] width 211 height 14
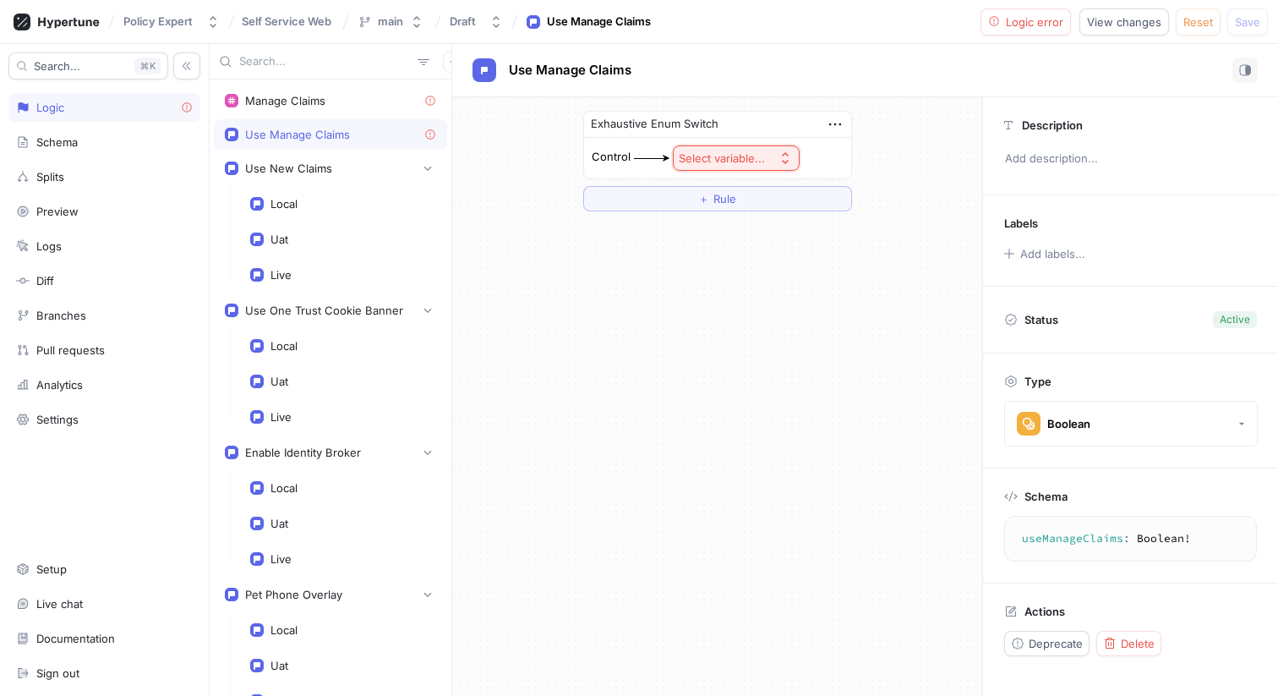
click at [758, 167] on button "Select variable..." at bounding box center [736, 157] width 127 height 25
click at [754, 222] on span "Context > Environment" at bounding box center [783, 219] width 156 height 14
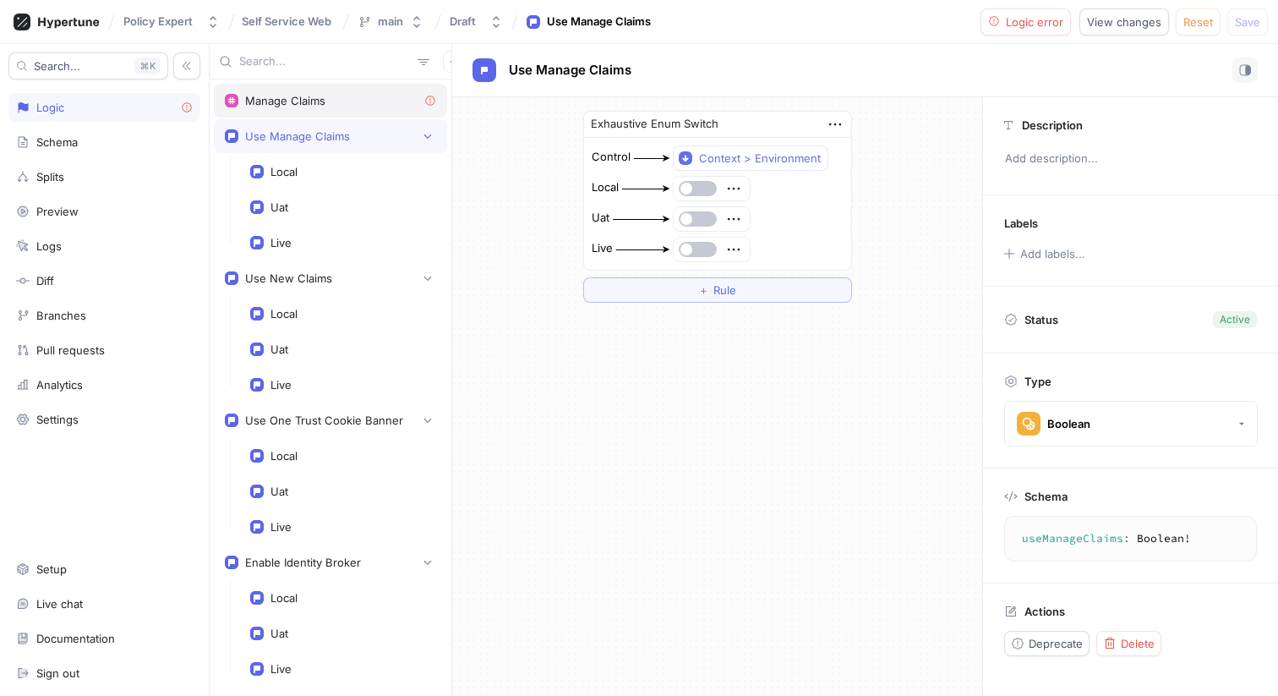
click at [357, 103] on div "Manage Claims" at bounding box center [330, 101] width 211 height 14
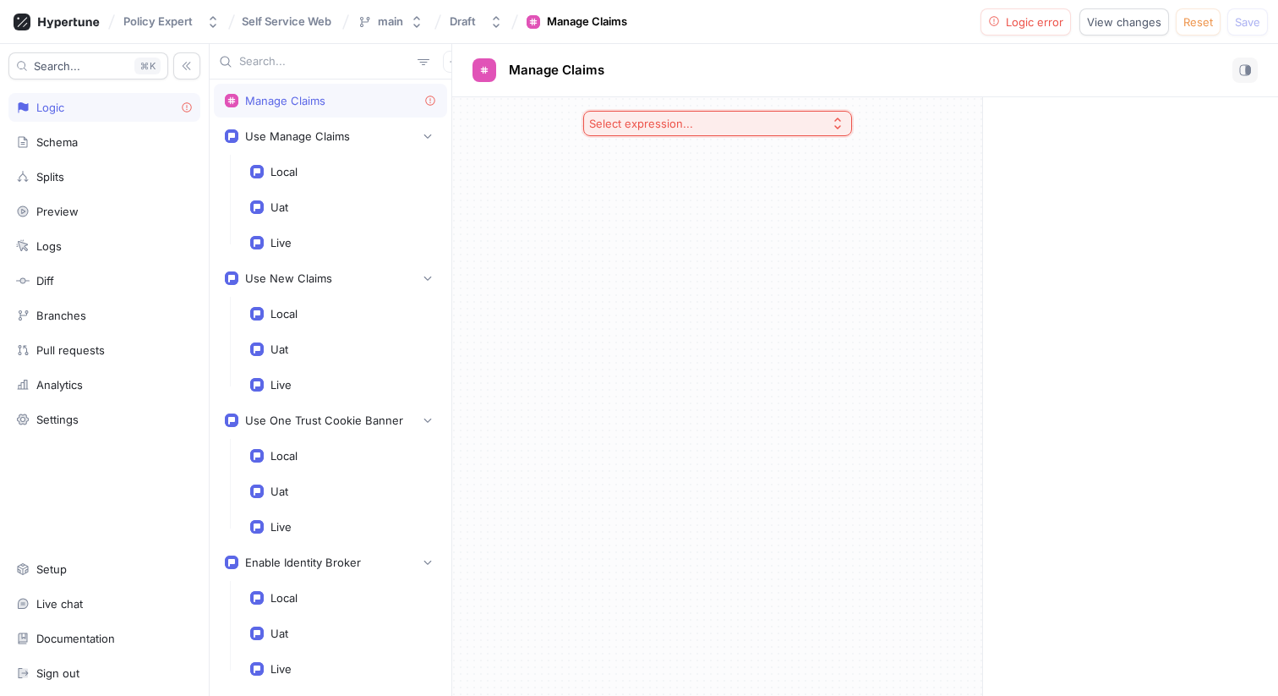
click at [658, 122] on div "Select expression..." at bounding box center [641, 124] width 104 height 14
click at [670, 182] on span "Toggle" at bounding box center [723, 184] width 218 height 14
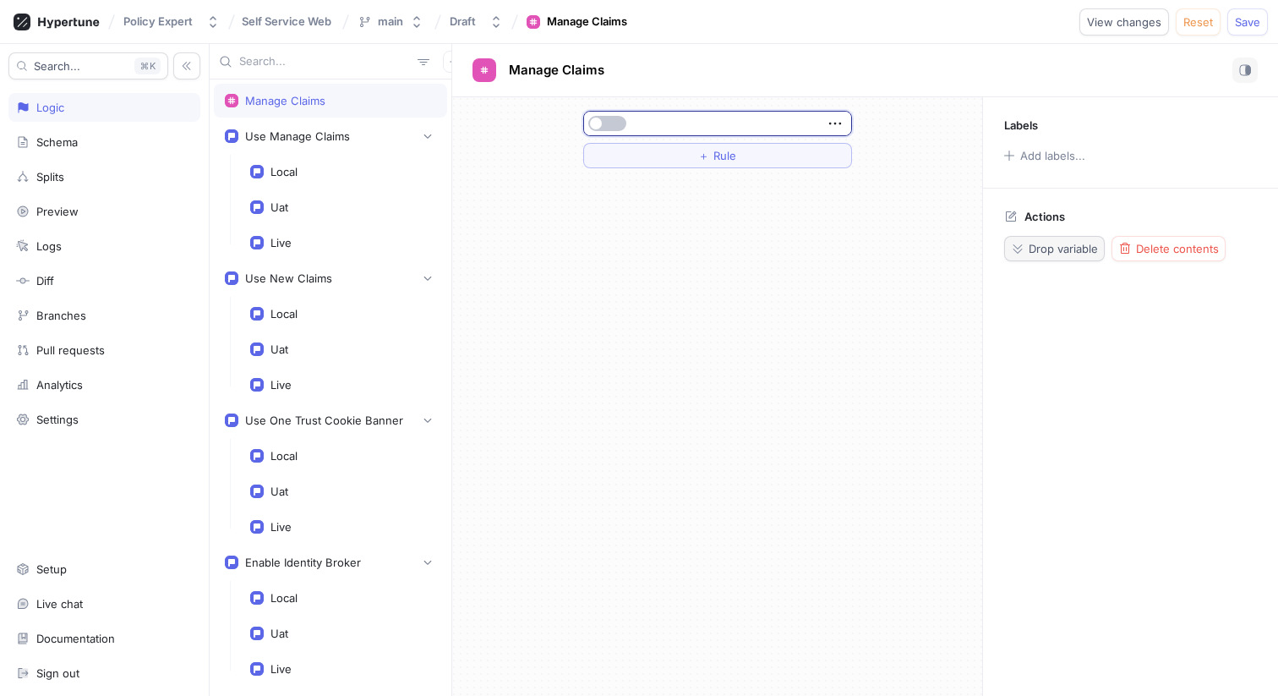
click at [1034, 249] on span "Drop variable" at bounding box center [1063, 248] width 69 height 10
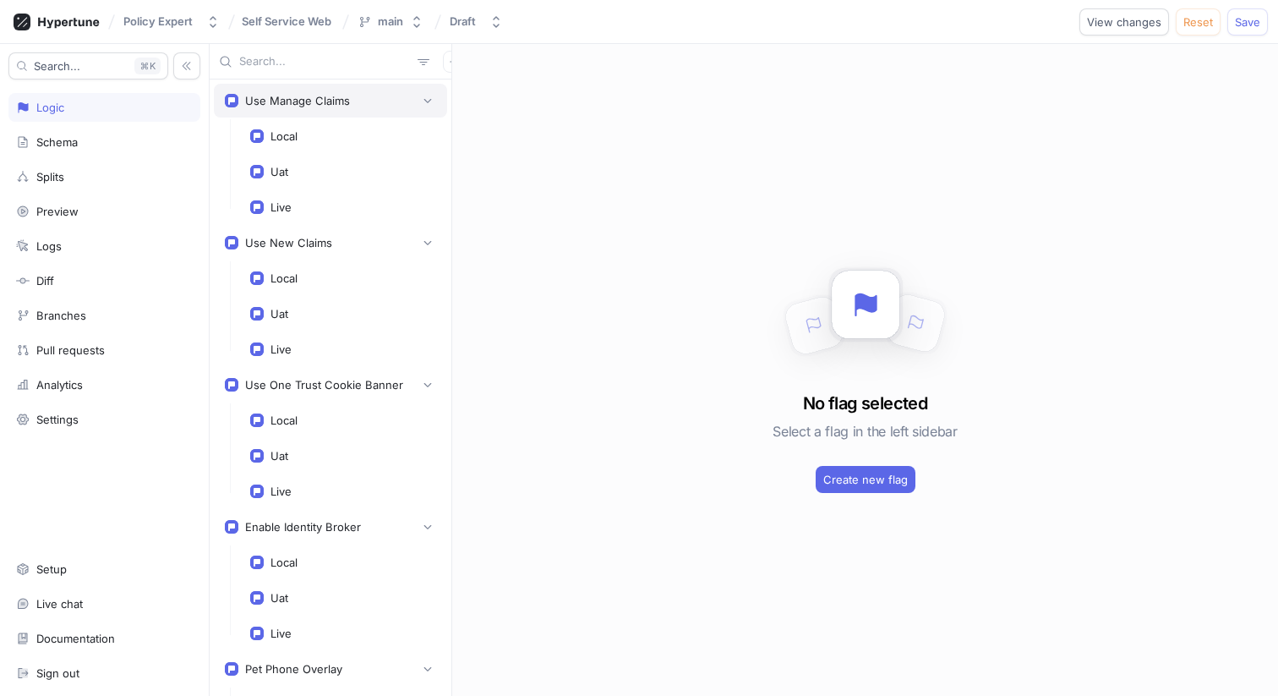
click at [284, 106] on div "Use Manage Claims" at bounding box center [297, 101] width 105 height 14
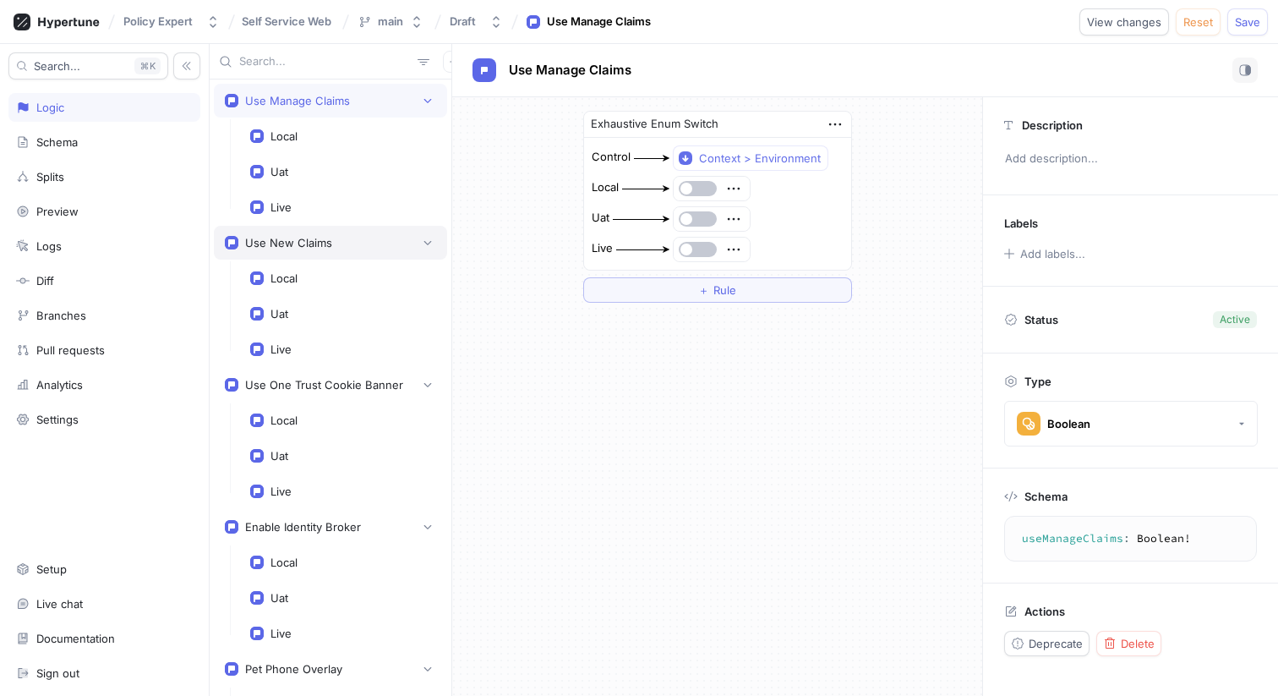
click at [334, 240] on div "Use New Claims" at bounding box center [330, 242] width 211 height 17
click at [330, 101] on div "Use Manage Claims" at bounding box center [297, 101] width 105 height 14
type textarea "useManageClaims: Boolean!"
click at [698, 220] on button "button" at bounding box center [698, 218] width 38 height 15
click at [697, 193] on button "button" at bounding box center [698, 188] width 38 height 15
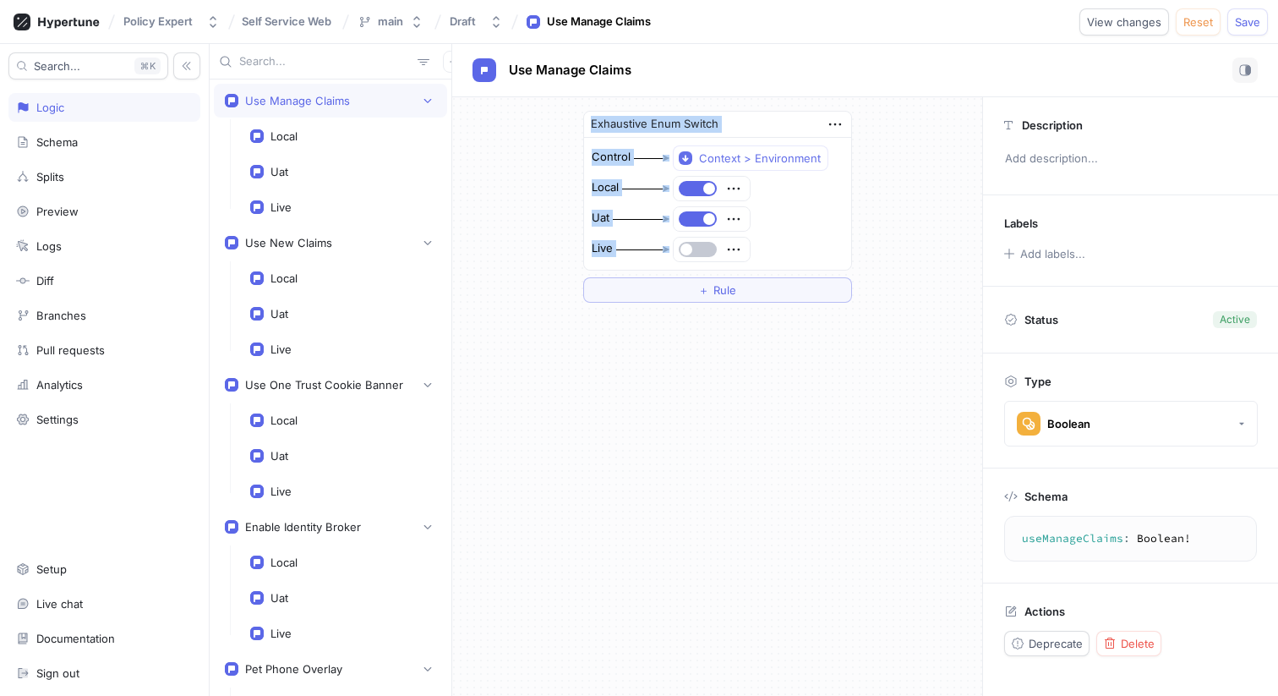
drag, startPoint x: 549, startPoint y: 109, endPoint x: 890, endPoint y: 340, distance: 411.4
click at [887, 349] on div "Exhaustive Enum Switch Control Context > Environment Local Uat Live ＋ Rule" at bounding box center [717, 396] width 530 height 598
click at [889, 339] on div "Exhaustive Enum Switch Control Context > Environment Local Uat Live ＋ Rule" at bounding box center [717, 396] width 530 height 598
click at [692, 214] on button "button" at bounding box center [698, 218] width 38 height 15
click at [1139, 20] on span "View changes" at bounding box center [1124, 22] width 74 height 10
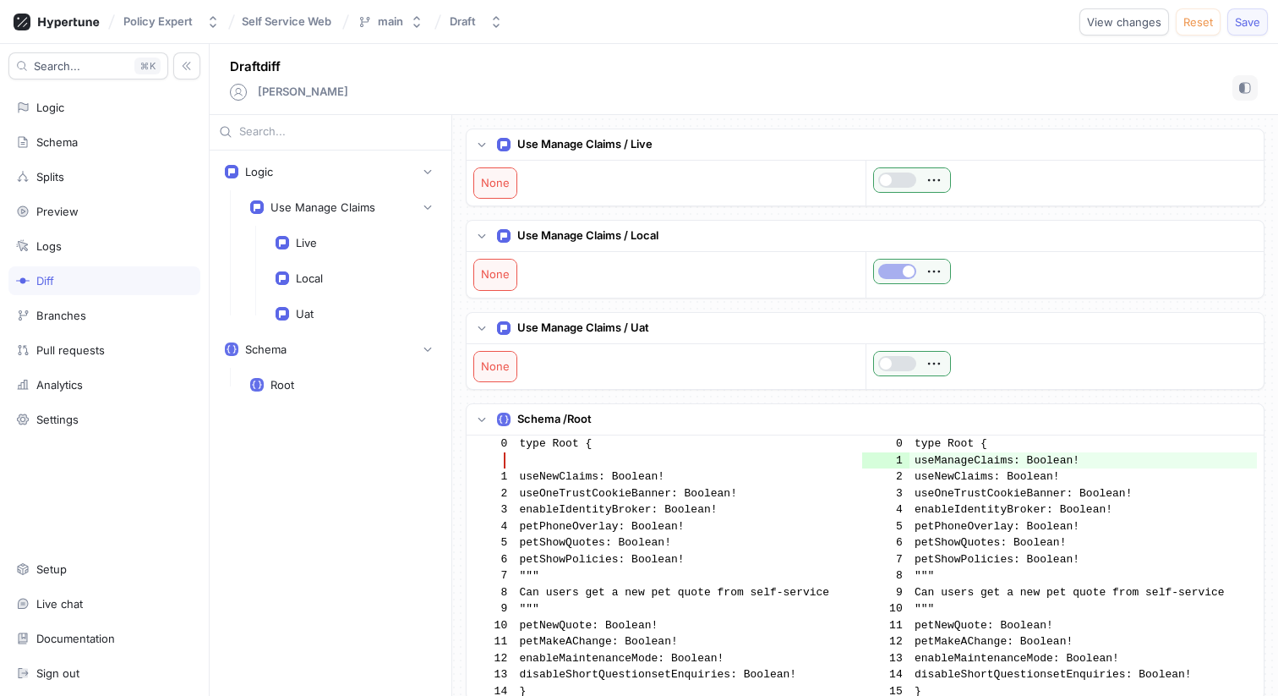
click at [1246, 22] on span "Save" at bounding box center [1247, 22] width 25 height 10
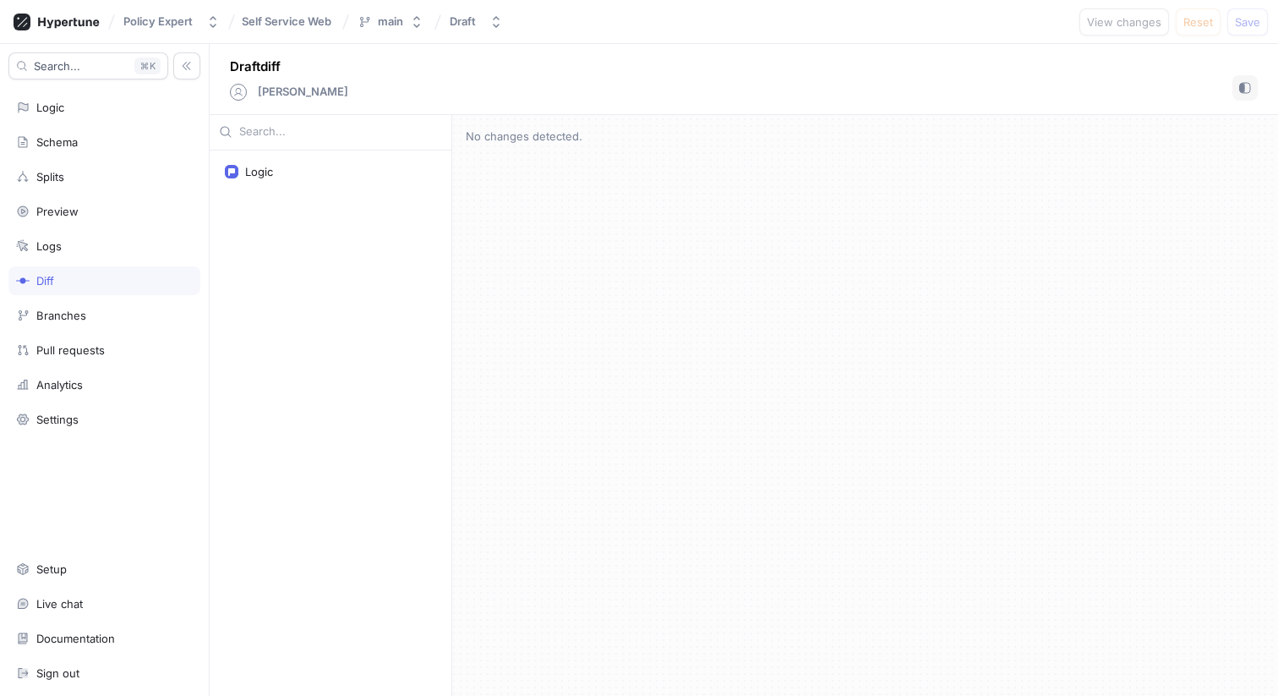
click at [761, 393] on div "No changes detected." at bounding box center [865, 405] width 826 height 581
